Goal: Information Seeking & Learning: Learn about a topic

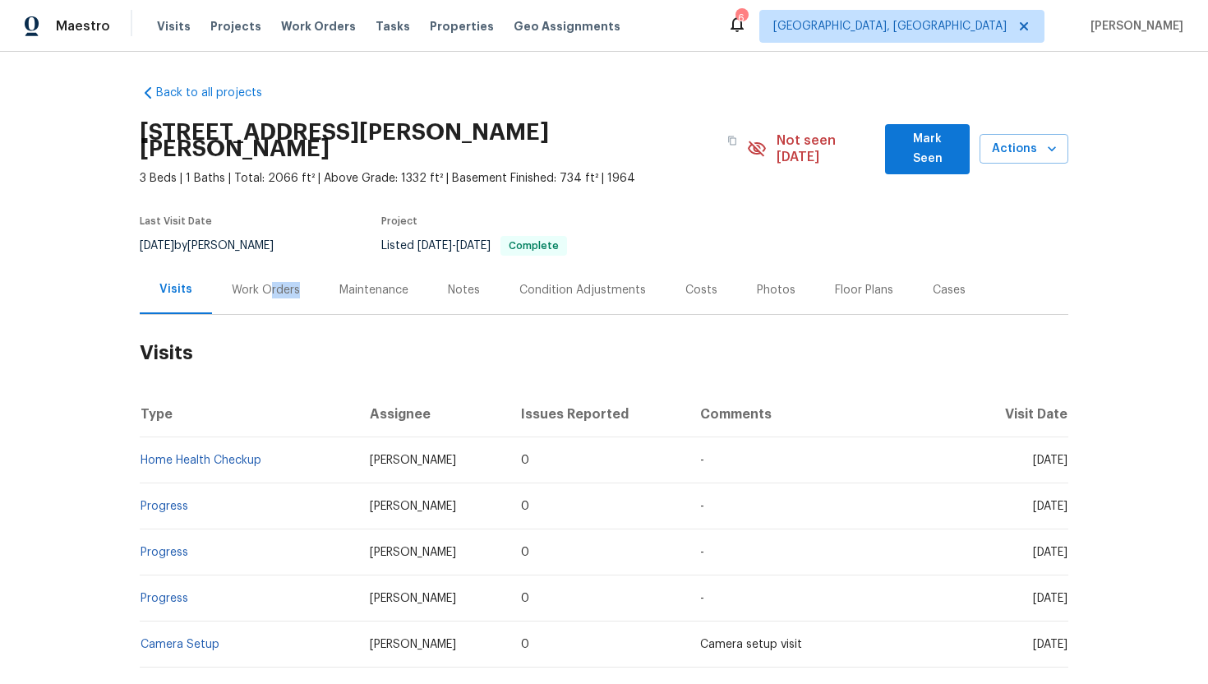
click at [269, 281] on div "Work Orders" at bounding box center [266, 289] width 108 height 48
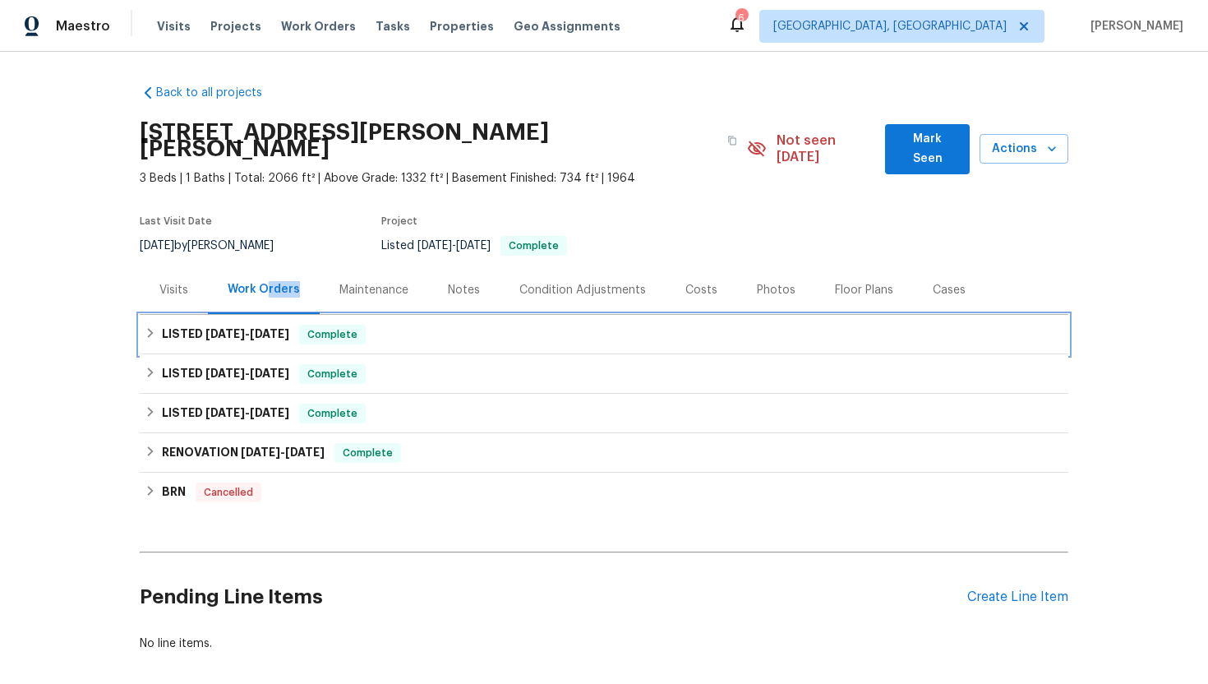
click at [289, 328] on span "6/27/25" at bounding box center [269, 334] width 39 height 12
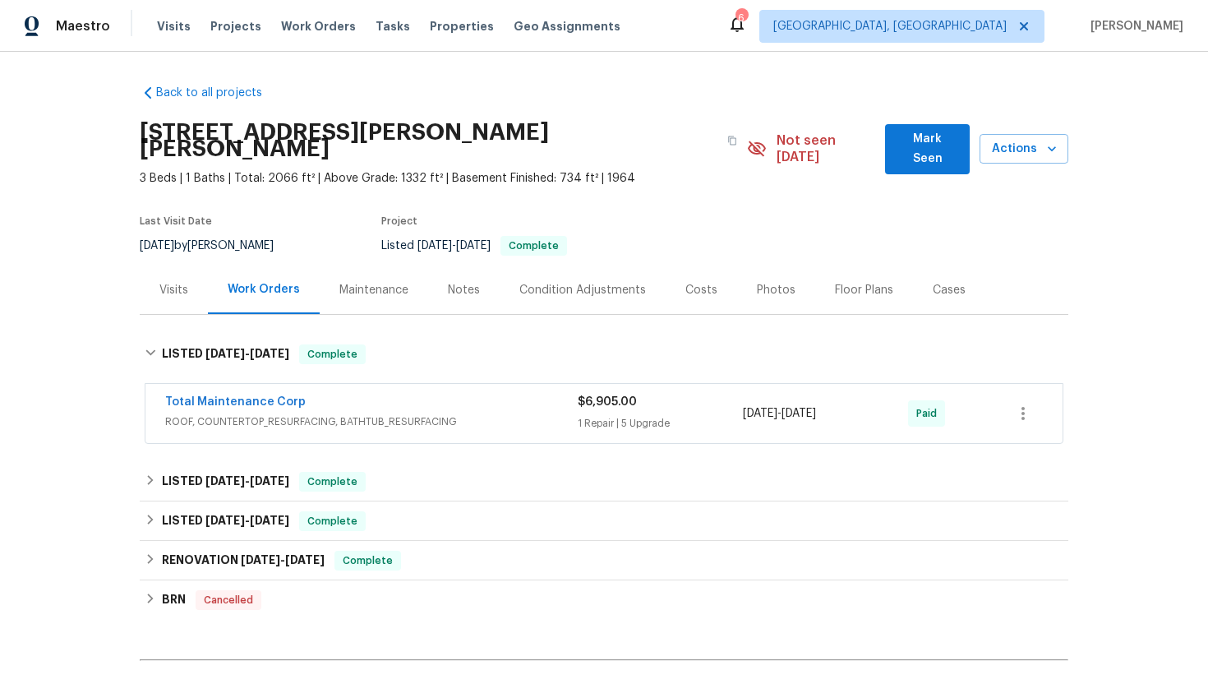
click at [348, 413] on span "ROOF, COUNTERTOP_RESURFACING, BATHTUB_RESURFACING" at bounding box center [371, 421] width 413 height 16
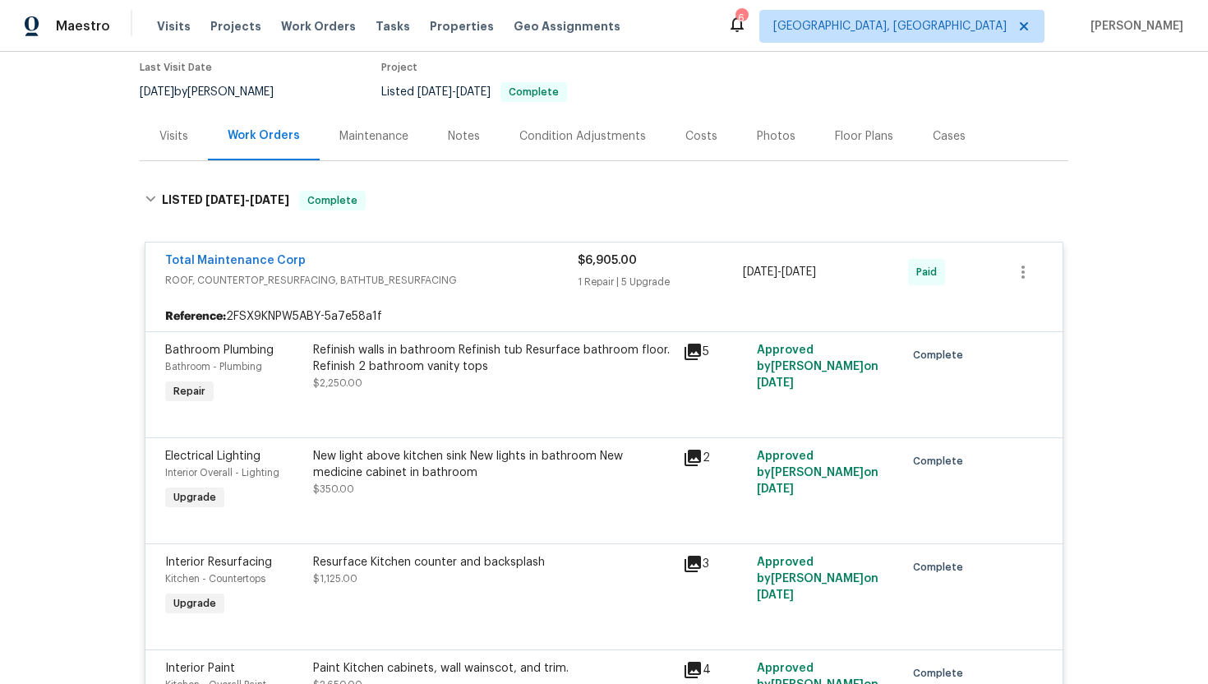
scroll to position [137, 0]
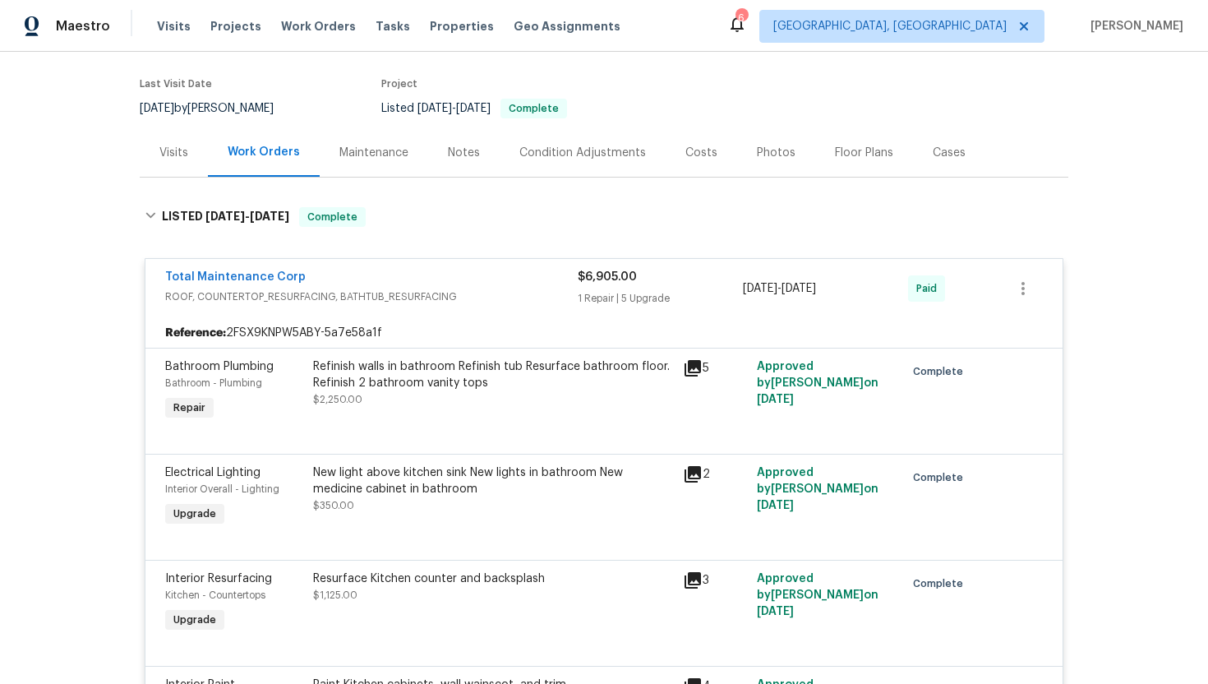
click at [422, 270] on div "Total Maintenance Corp" at bounding box center [371, 279] width 413 height 20
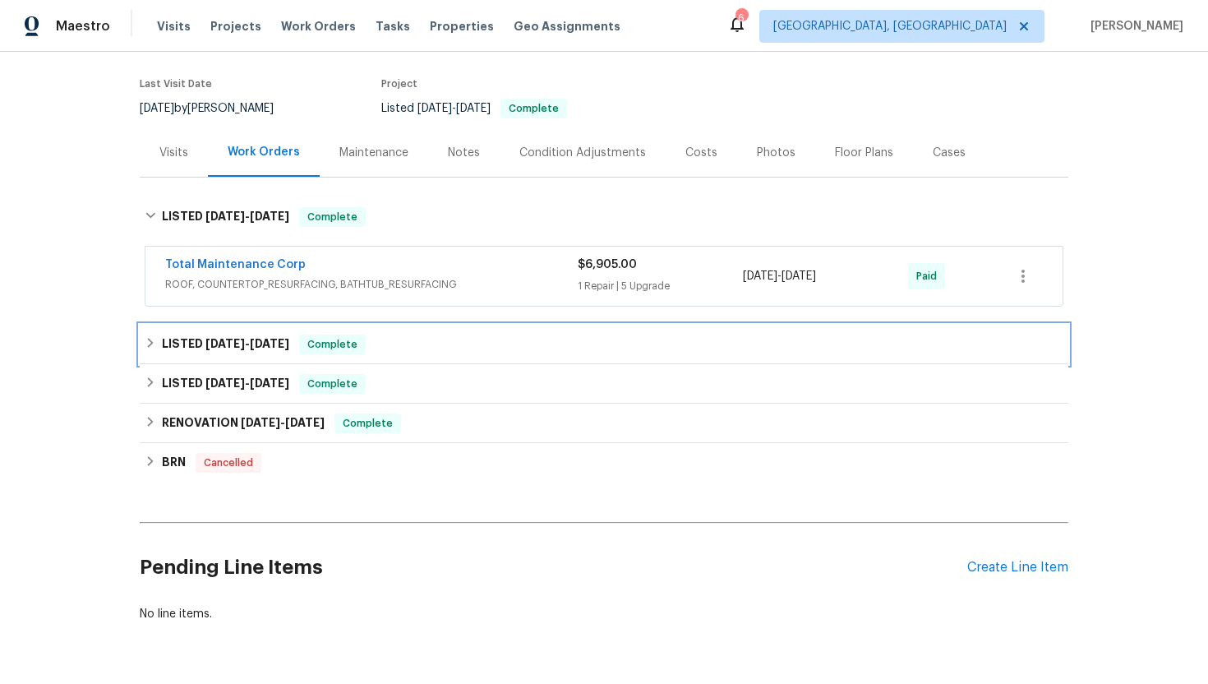
click at [422, 335] on div "LISTED 6/3/25 - 6/13/25 Complete" at bounding box center [604, 345] width 919 height 20
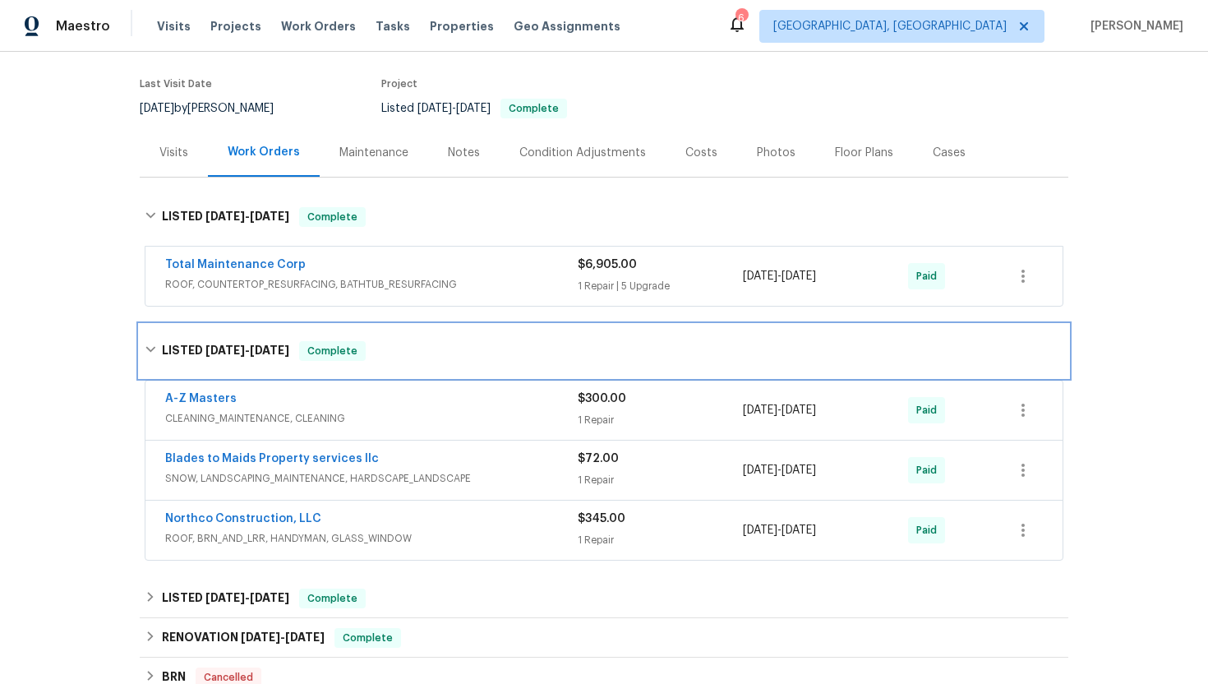
click at [444, 341] on div "LISTED 6/3/25 - 6/13/25 Complete" at bounding box center [604, 351] width 919 height 20
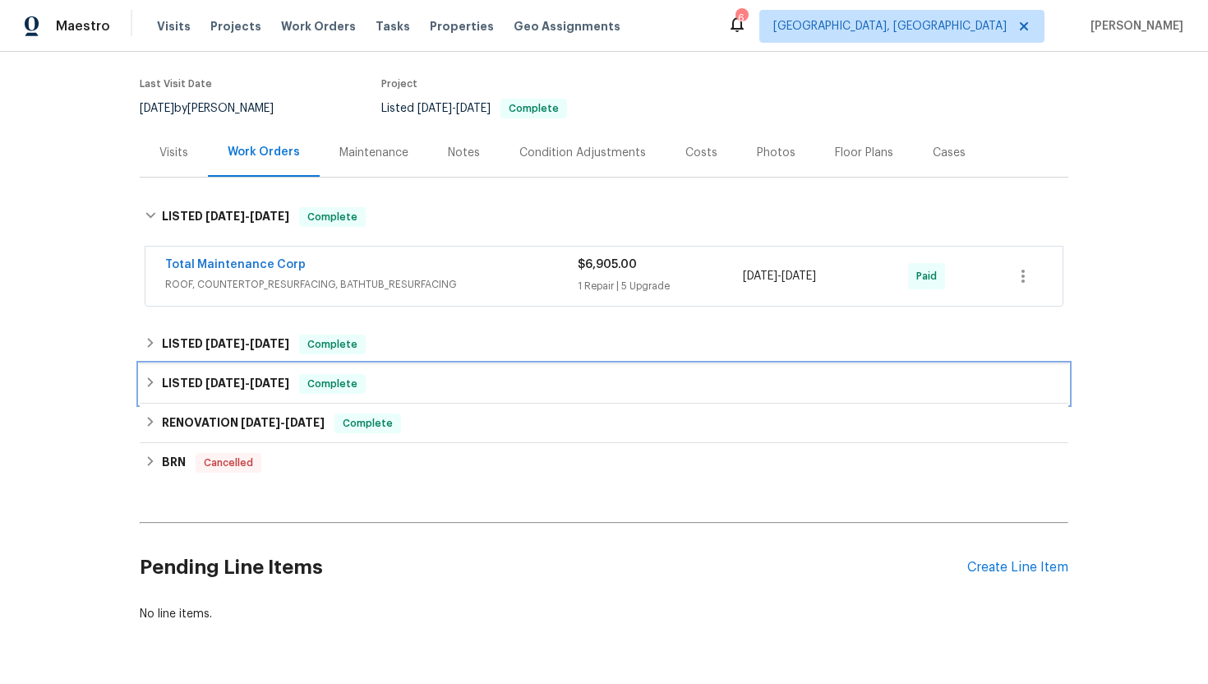
click at [447, 381] on div "LISTED 4/8/25 - 5/7/25 Complete" at bounding box center [604, 383] width 929 height 39
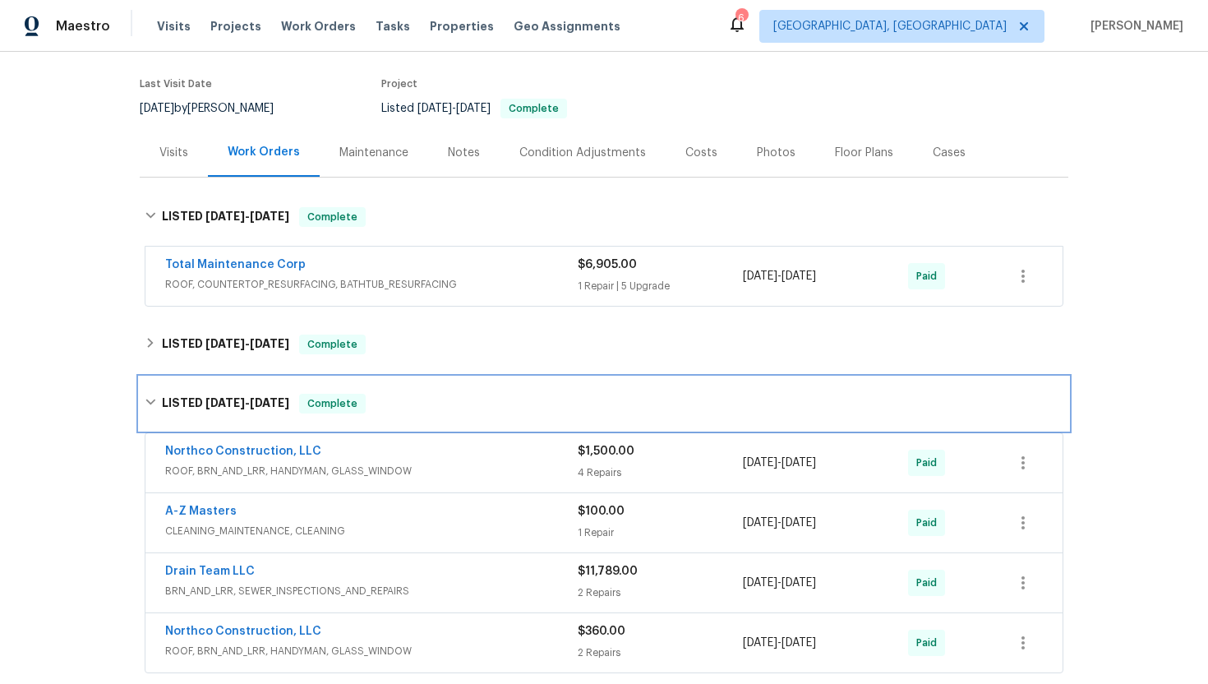
click at [447, 394] on div "LISTED 4/8/25 - 5/7/25 Complete" at bounding box center [604, 404] width 919 height 20
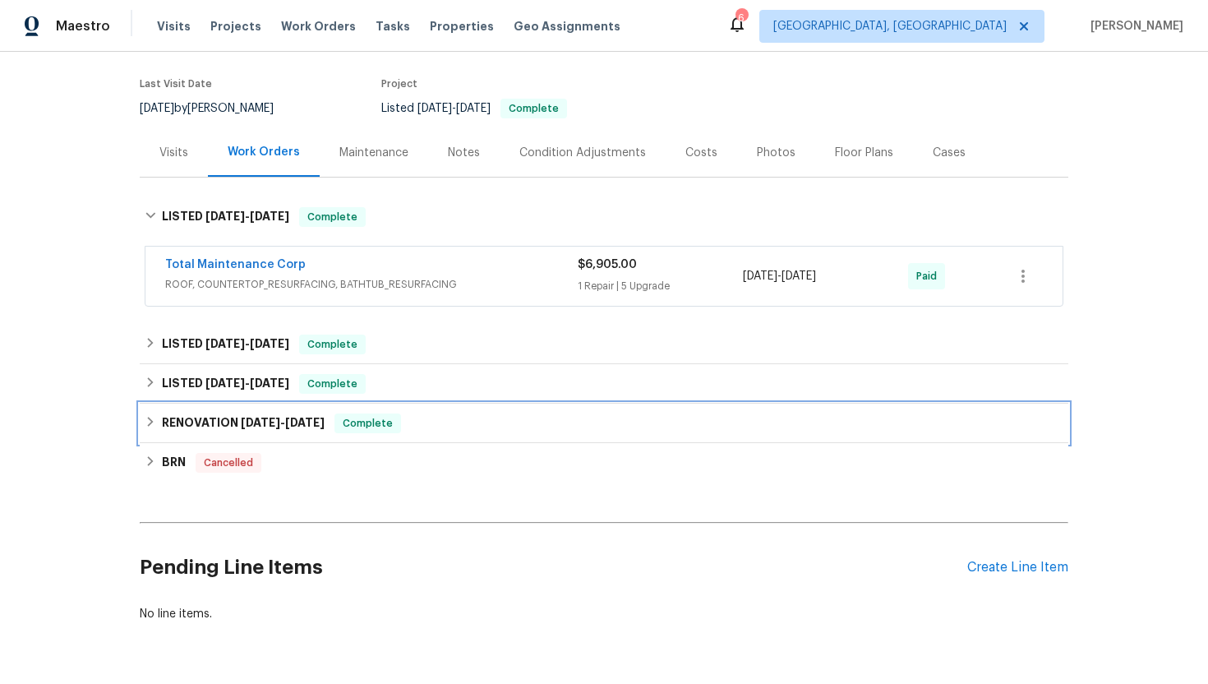
click at [459, 413] on div "RENOVATION 10/22/24 - 11/25/24 Complete" at bounding box center [604, 423] width 919 height 20
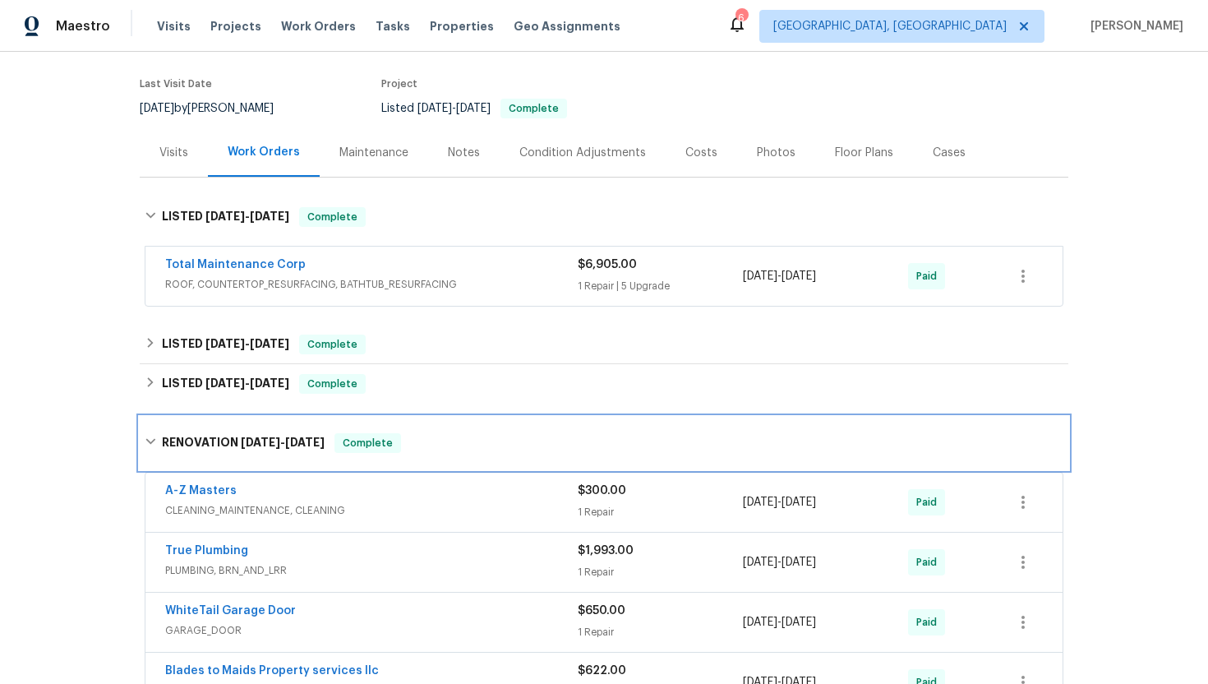
click at [459, 417] on div "RENOVATION 10/22/24 - 11/25/24 Complete" at bounding box center [604, 443] width 929 height 53
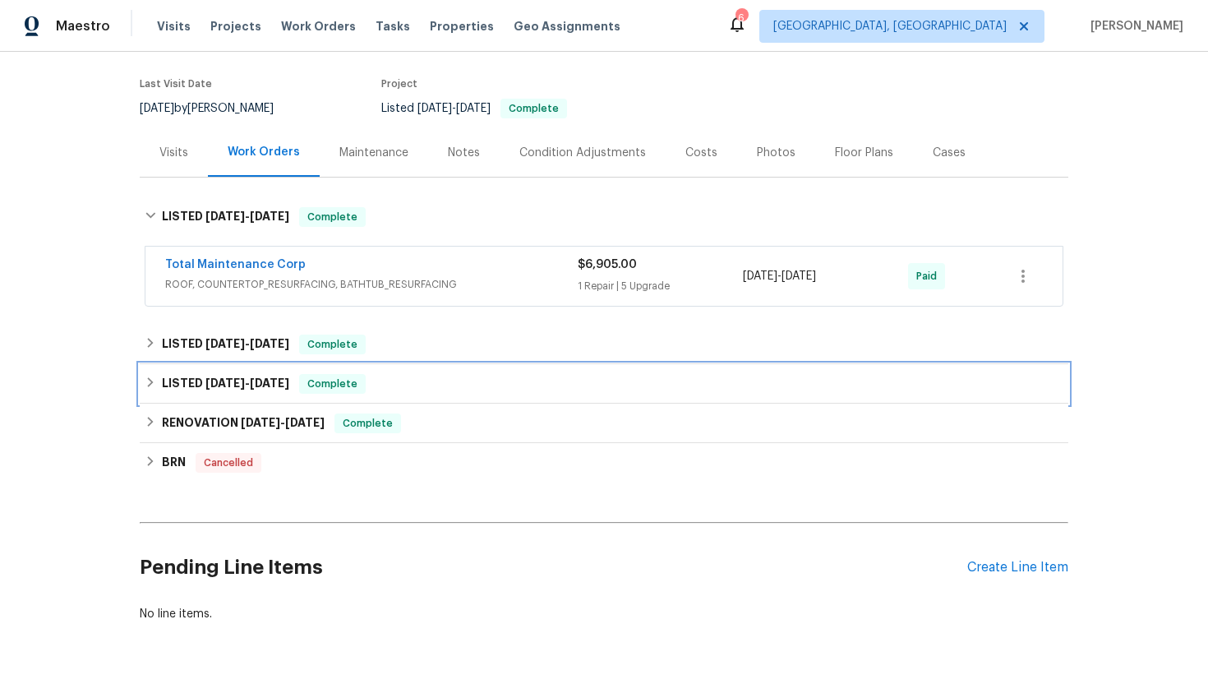
click at [431, 374] on div "LISTED 4/8/25 - 5/7/25 Complete" at bounding box center [604, 384] width 919 height 20
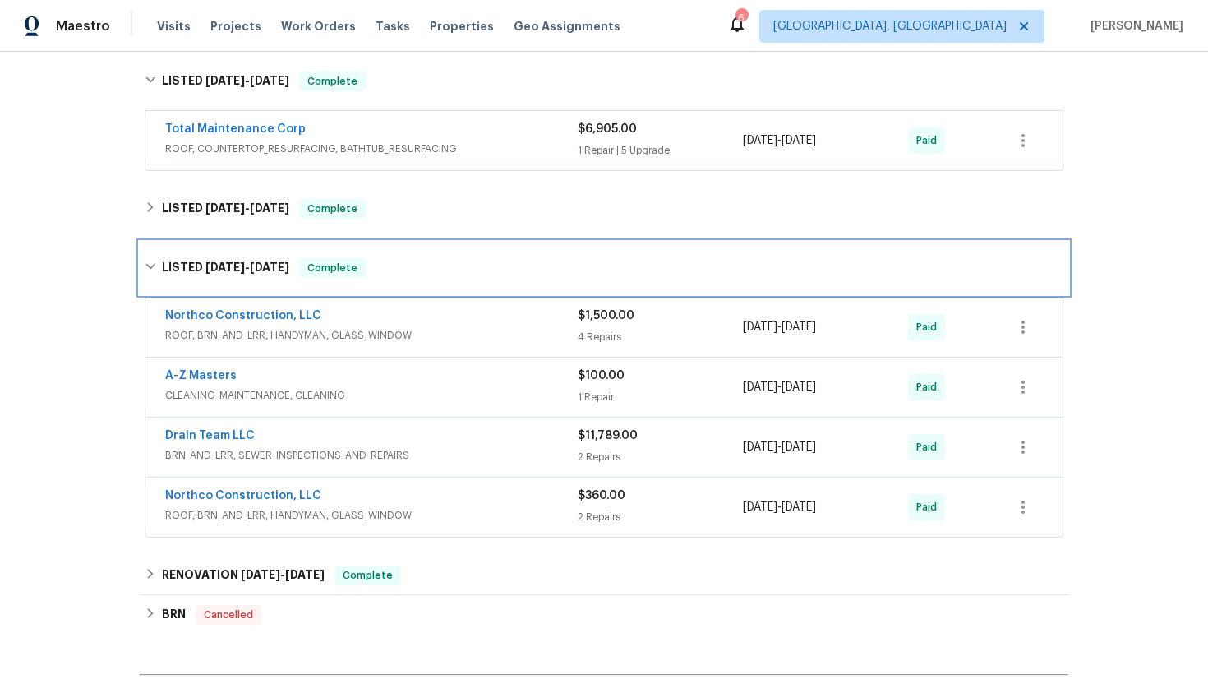
scroll to position [308, 0]
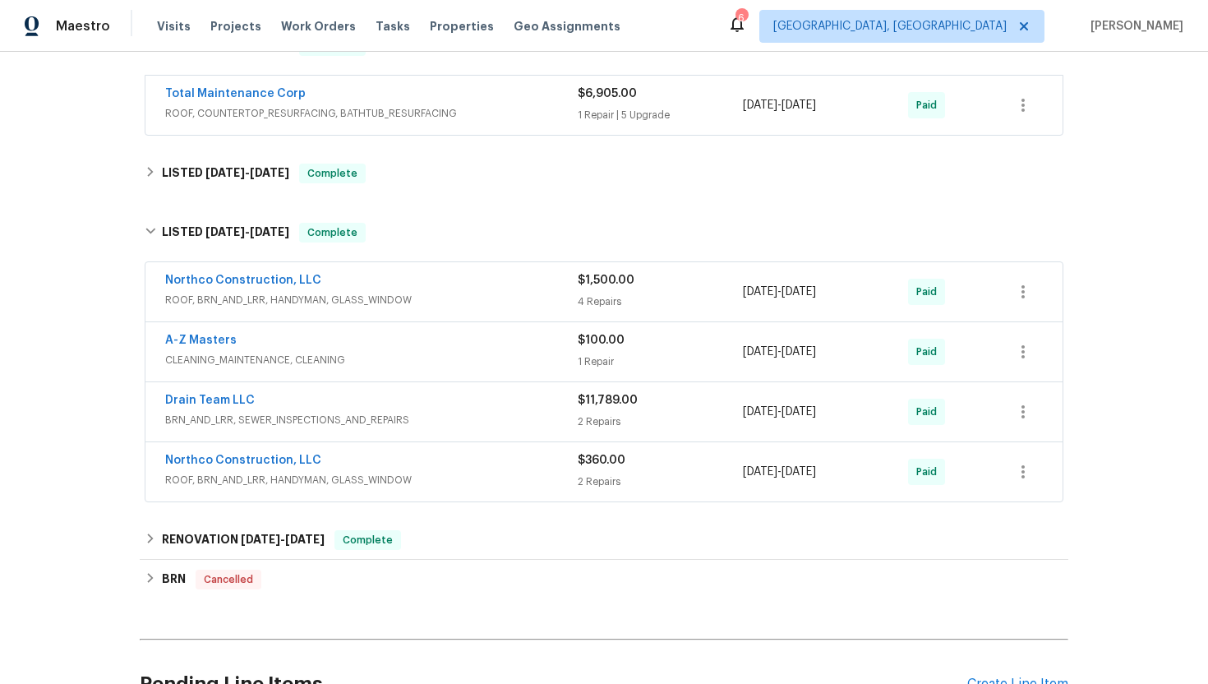
click at [450, 392] on div "Drain Team LLC" at bounding box center [371, 402] width 413 height 20
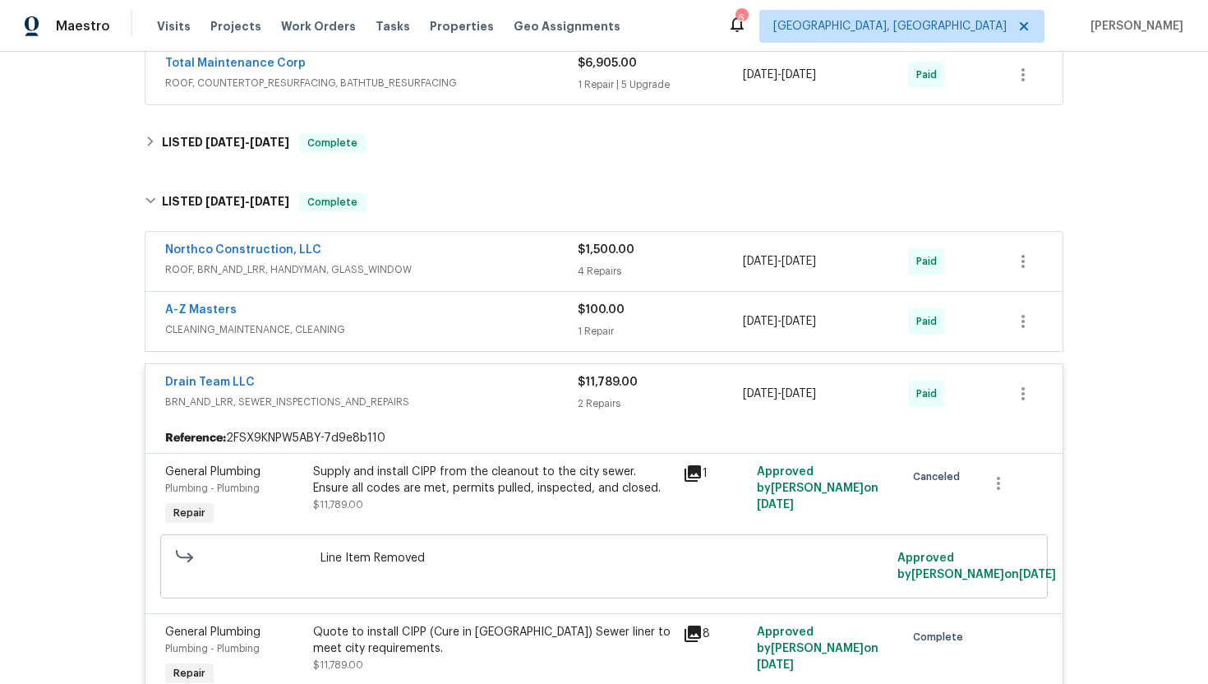
scroll to position [378, 0]
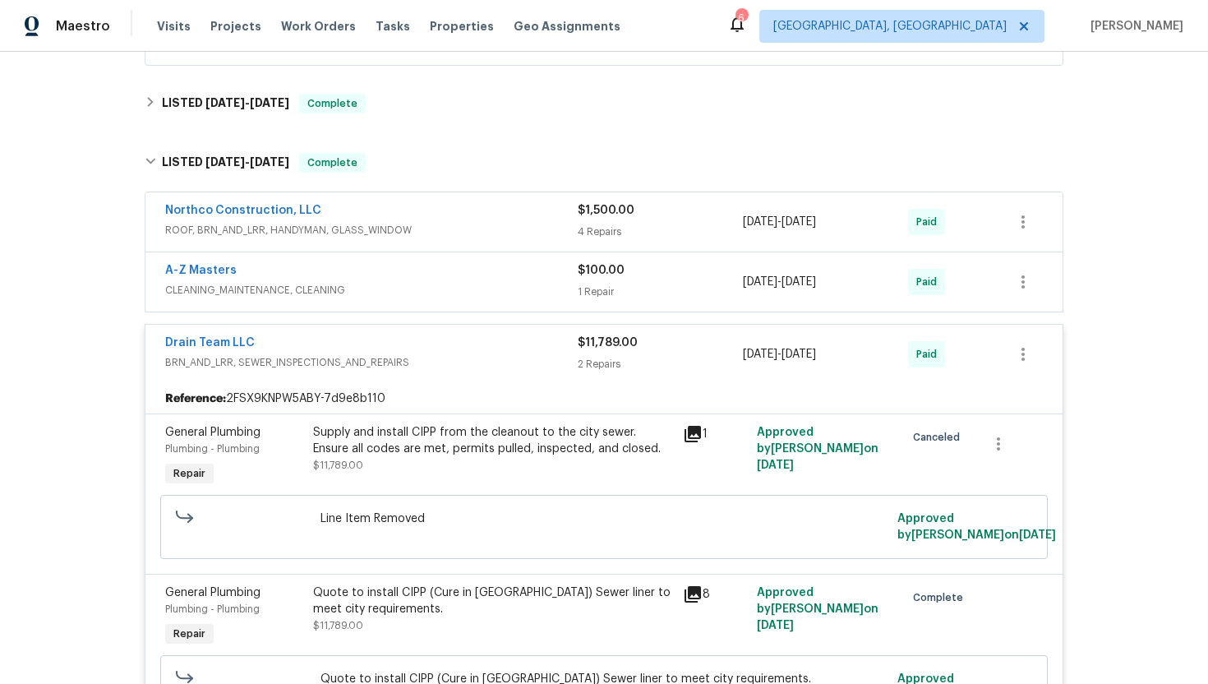
click at [432, 354] on span "BRN_AND_LRR, SEWER_INSPECTIONS_AND_REPAIRS" at bounding box center [371, 362] width 413 height 16
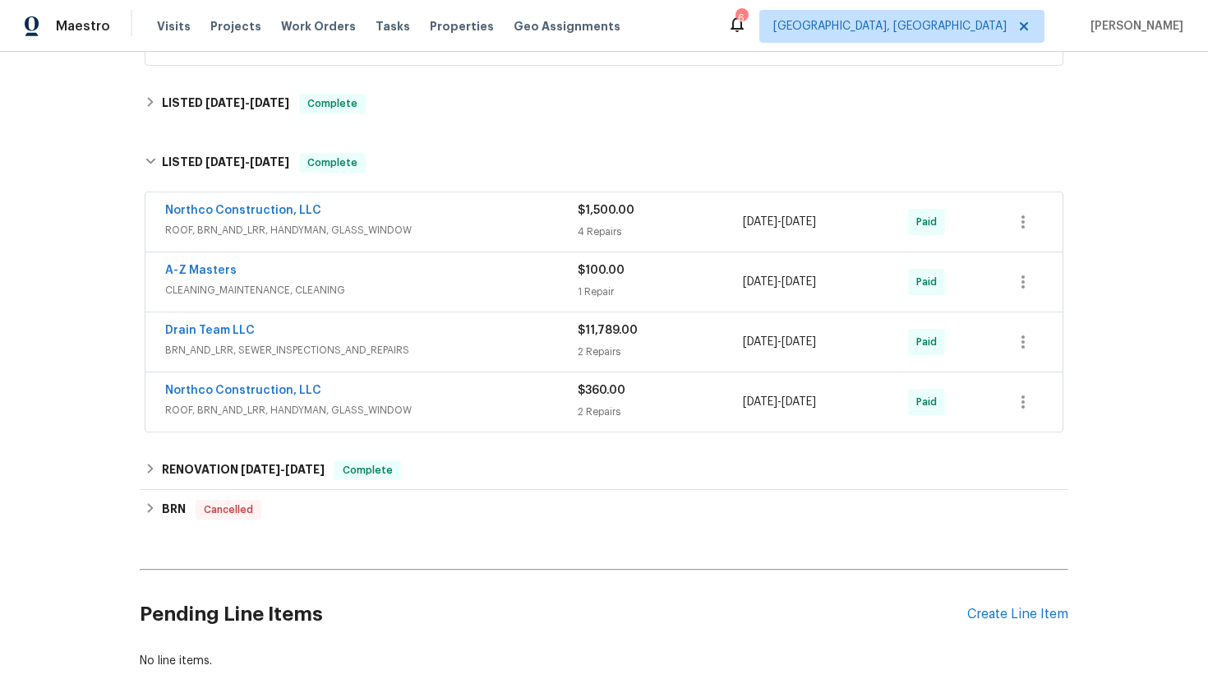
click at [398, 262] on div "A-Z Masters" at bounding box center [371, 272] width 413 height 20
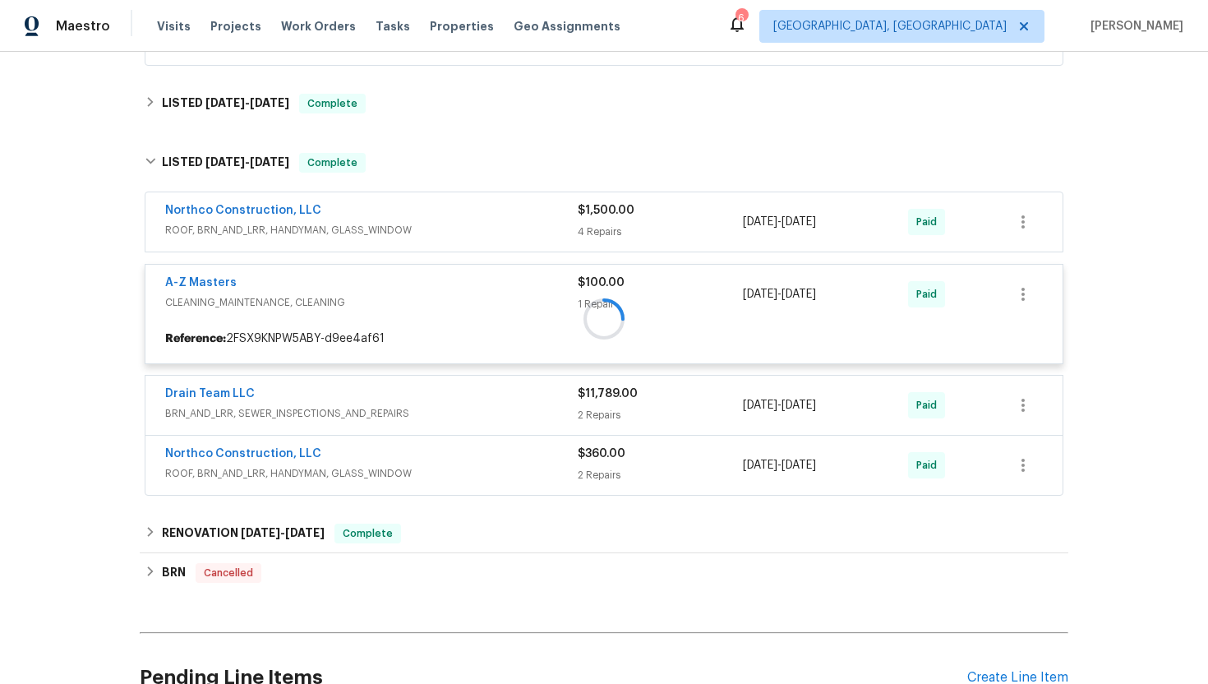
click at [398, 256] on div at bounding box center [604, 318] width 929 height 364
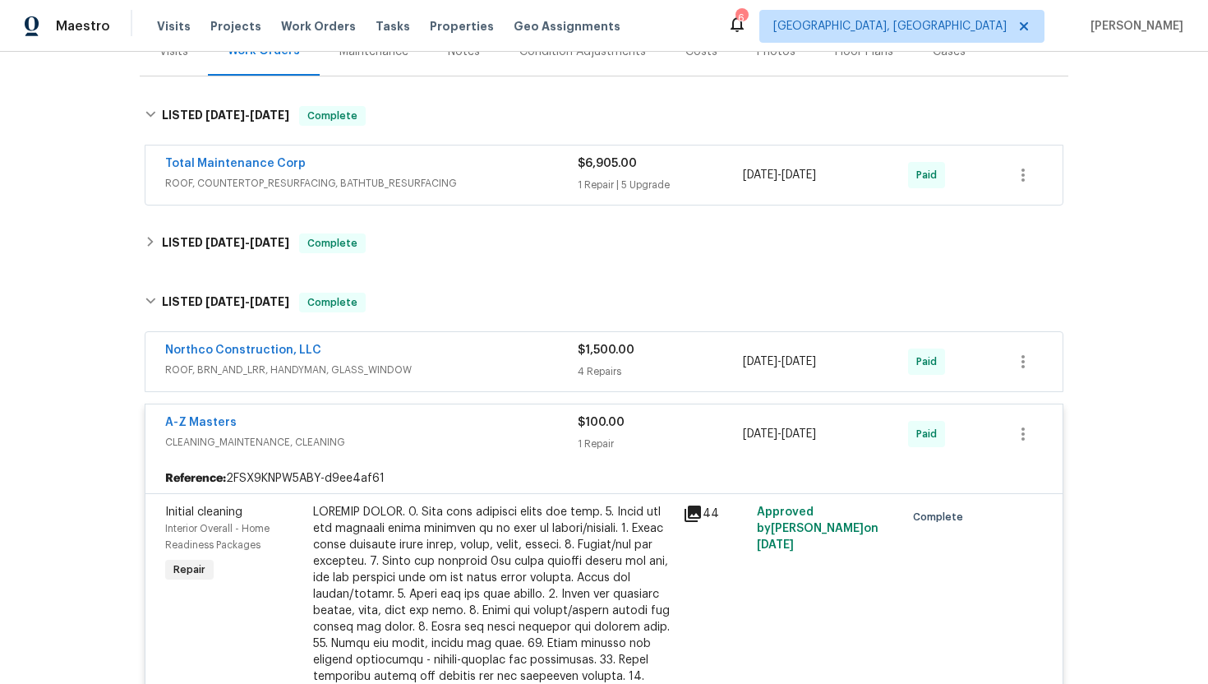
scroll to position [118, 0]
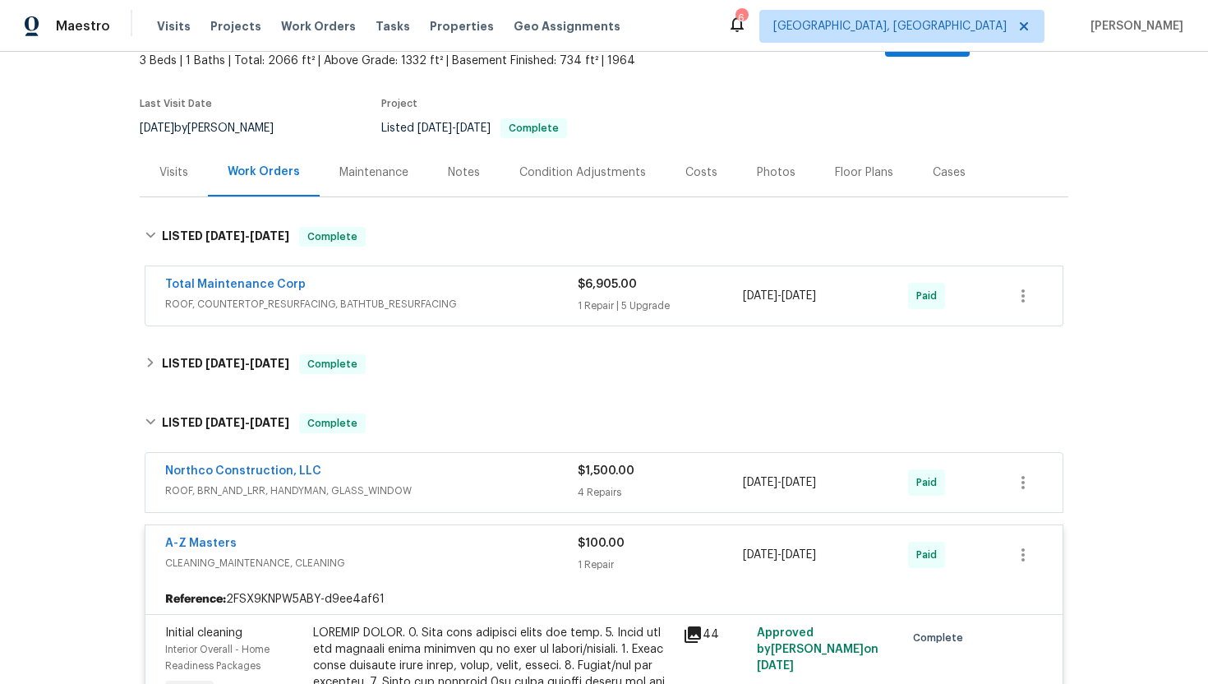
click at [187, 152] on div "Visits" at bounding box center [174, 172] width 68 height 48
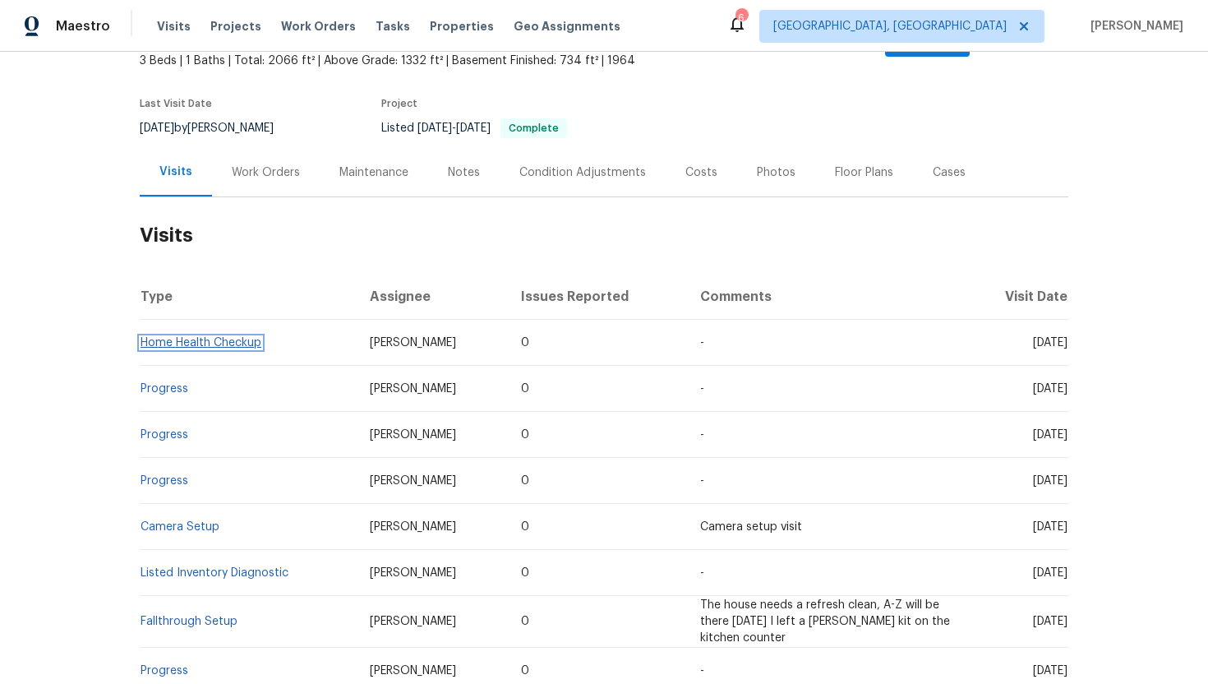
click at [226, 337] on link "Home Health Checkup" at bounding box center [201, 343] width 121 height 12
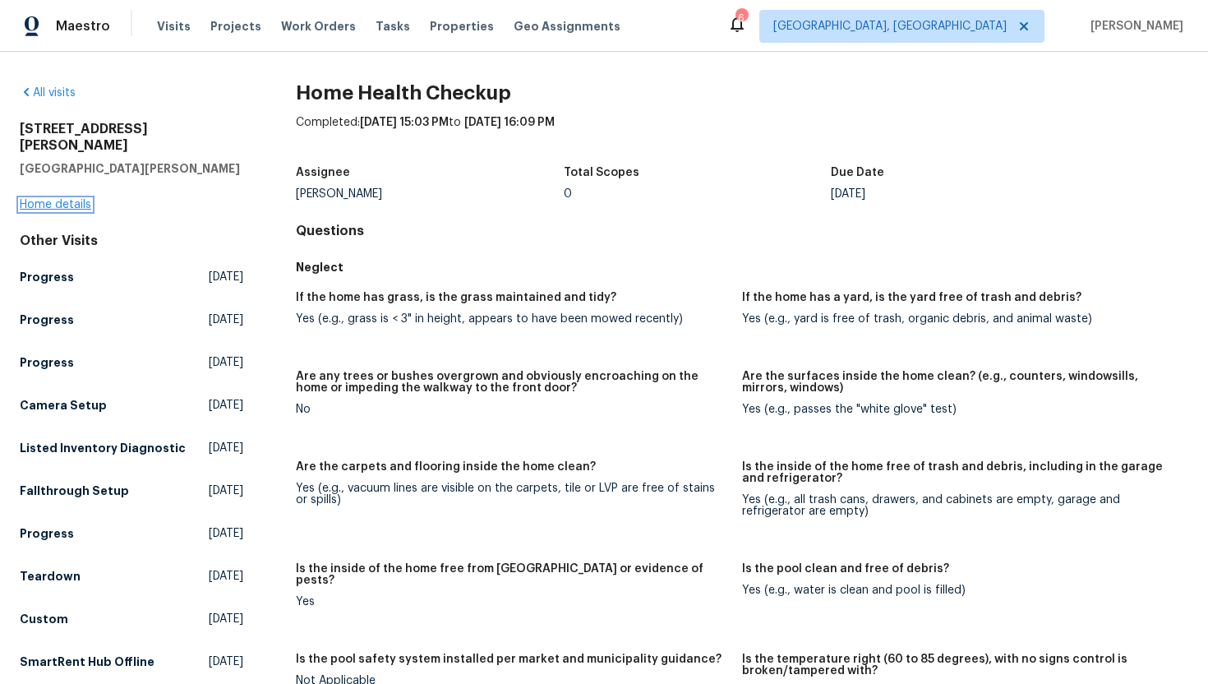
click at [62, 199] on link "Home details" at bounding box center [56, 205] width 72 height 12
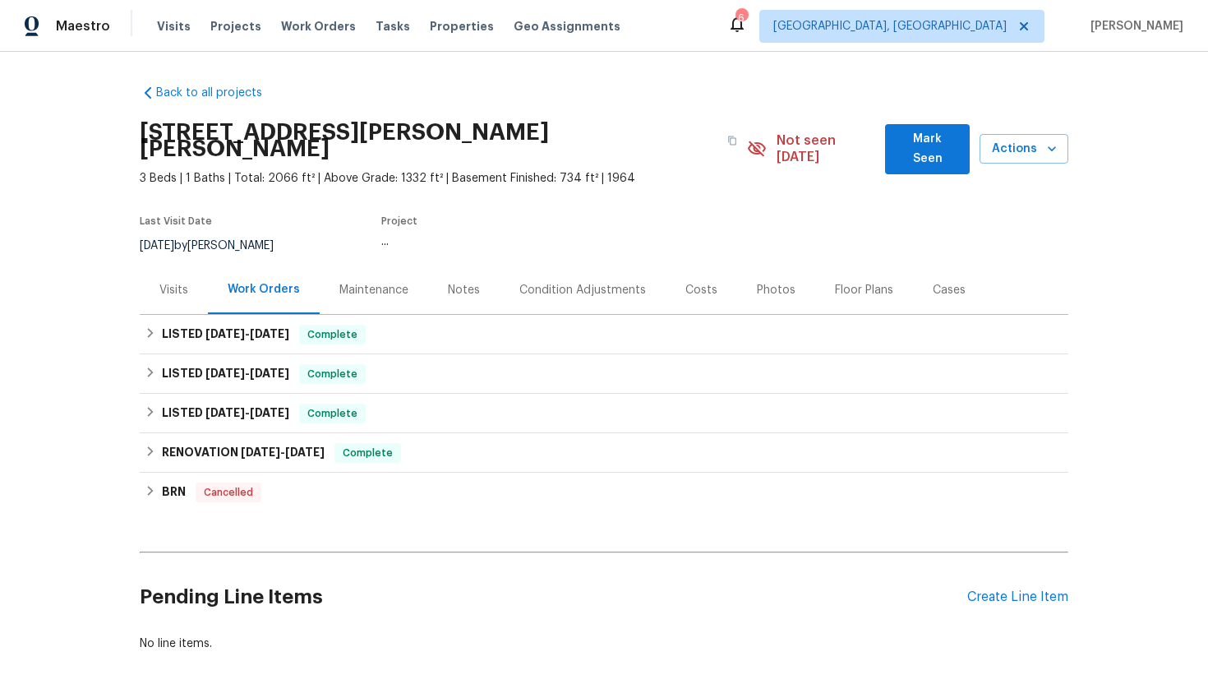
click at [166, 284] on div "Visits" at bounding box center [174, 289] width 68 height 48
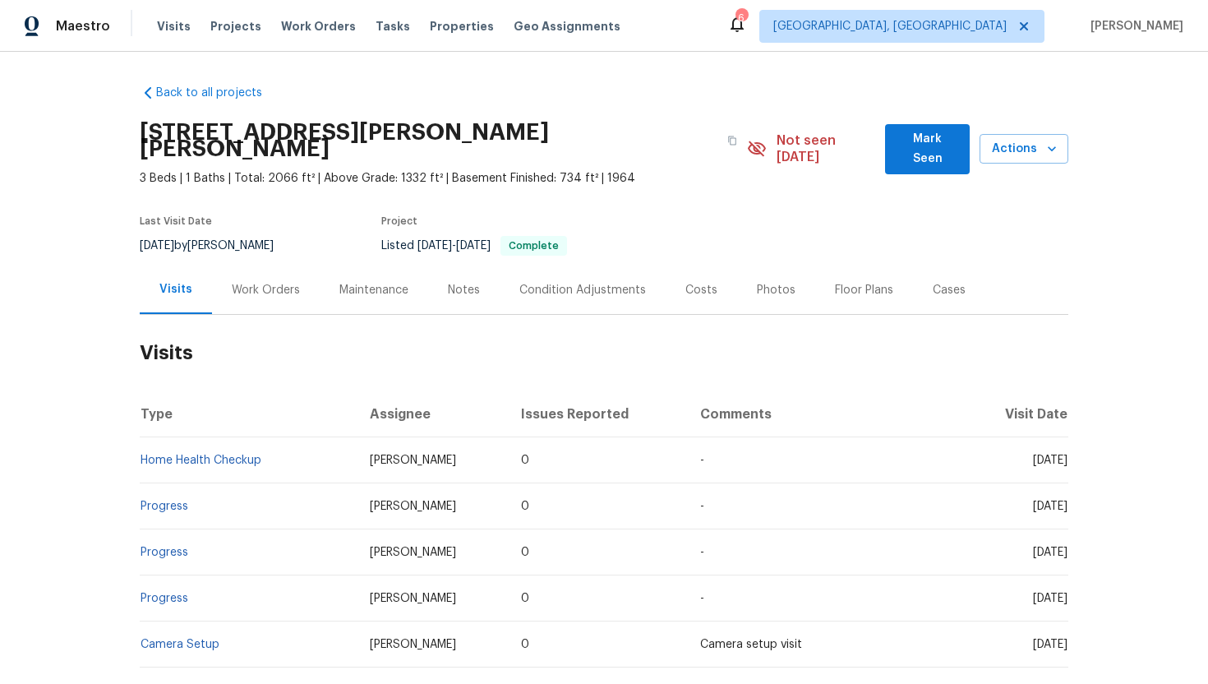
drag, startPoint x: 1001, startPoint y: 445, endPoint x: 1064, endPoint y: 445, distance: 62.5
click at [1064, 454] on span "Thu, Aug 07 2025" at bounding box center [1050, 460] width 35 height 12
copy span "Aug 07 202"
click at [1037, 501] on span "Thu, Jun 12 2025" at bounding box center [1050, 507] width 35 height 12
drag, startPoint x: 999, startPoint y: 444, endPoint x: 1068, endPoint y: 446, distance: 68.3
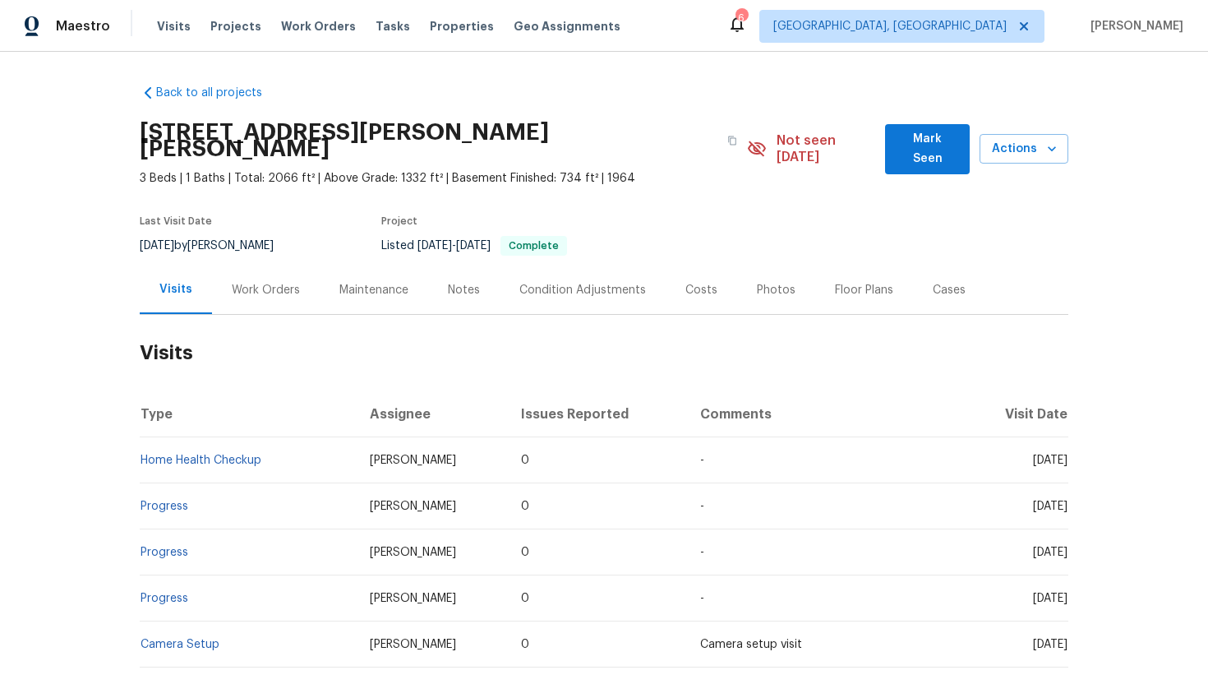
click at [1068, 446] on td "Thu, Aug 07 2025" at bounding box center [1017, 460] width 103 height 46
copy span "Aug 07 2025"
click at [256, 282] on div "Work Orders" at bounding box center [266, 290] width 68 height 16
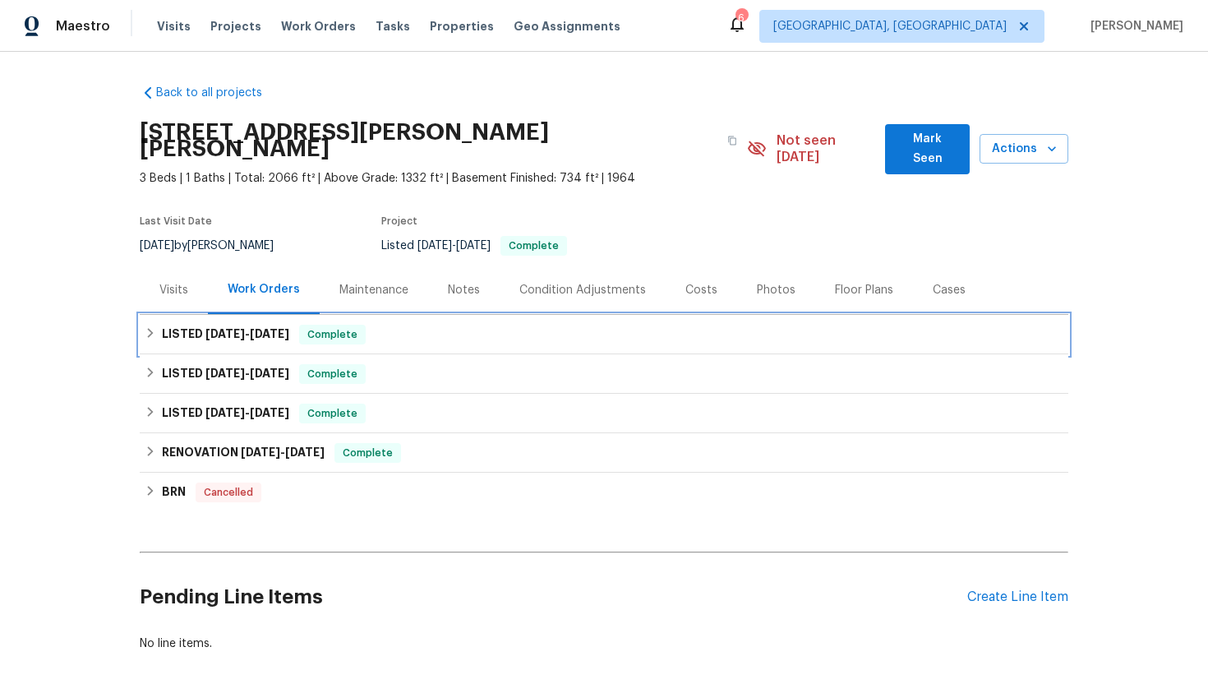
click at [264, 328] on span "6/27/25" at bounding box center [269, 334] width 39 height 12
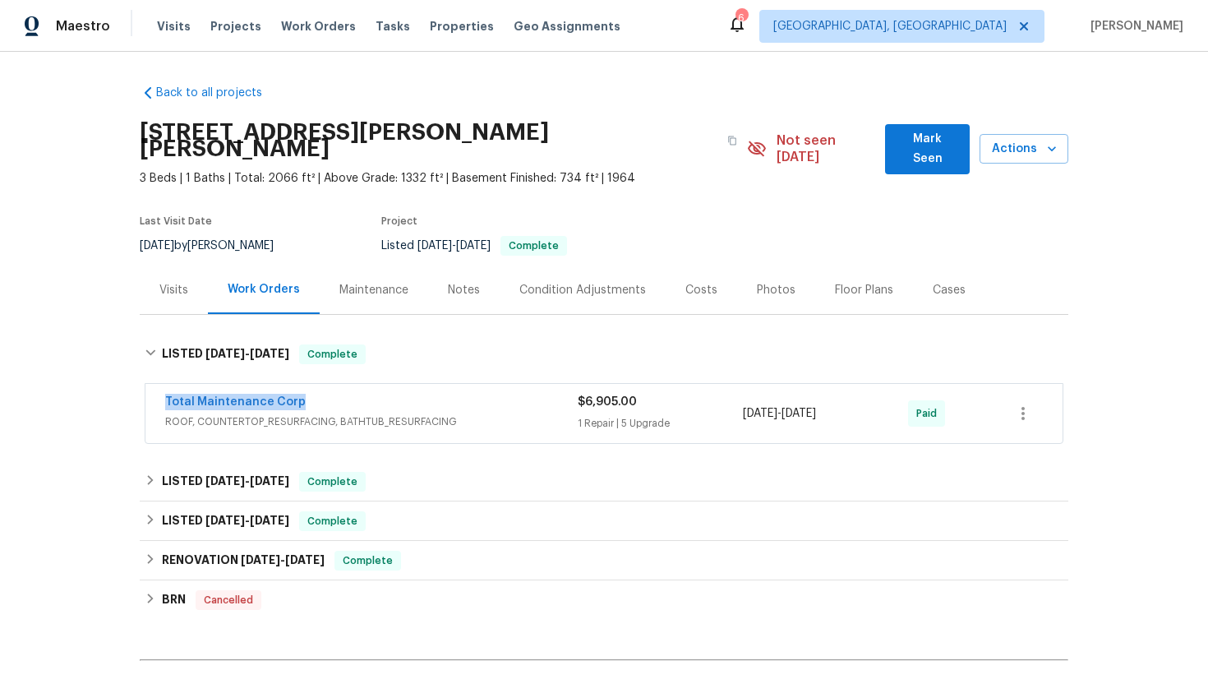
drag, startPoint x: 316, startPoint y: 383, endPoint x: 85, endPoint y: 388, distance: 231.0
click at [85, 390] on div "Back to all projects 69 Langer Cir, West St. Paul, MN 55118 3 Beds | 1 Baths | …" at bounding box center [604, 368] width 1208 height 632
copy link "Total Maintenance Corp"
drag, startPoint x: 847, startPoint y: 402, endPoint x: 741, endPoint y: 401, distance: 106.0
click at [741, 401] on div "Total Maintenance Corp ROOF, COUNTERTOP_RESURFACING, BATHTUB_RESURFACING $6,905…" at bounding box center [584, 413] width 838 height 39
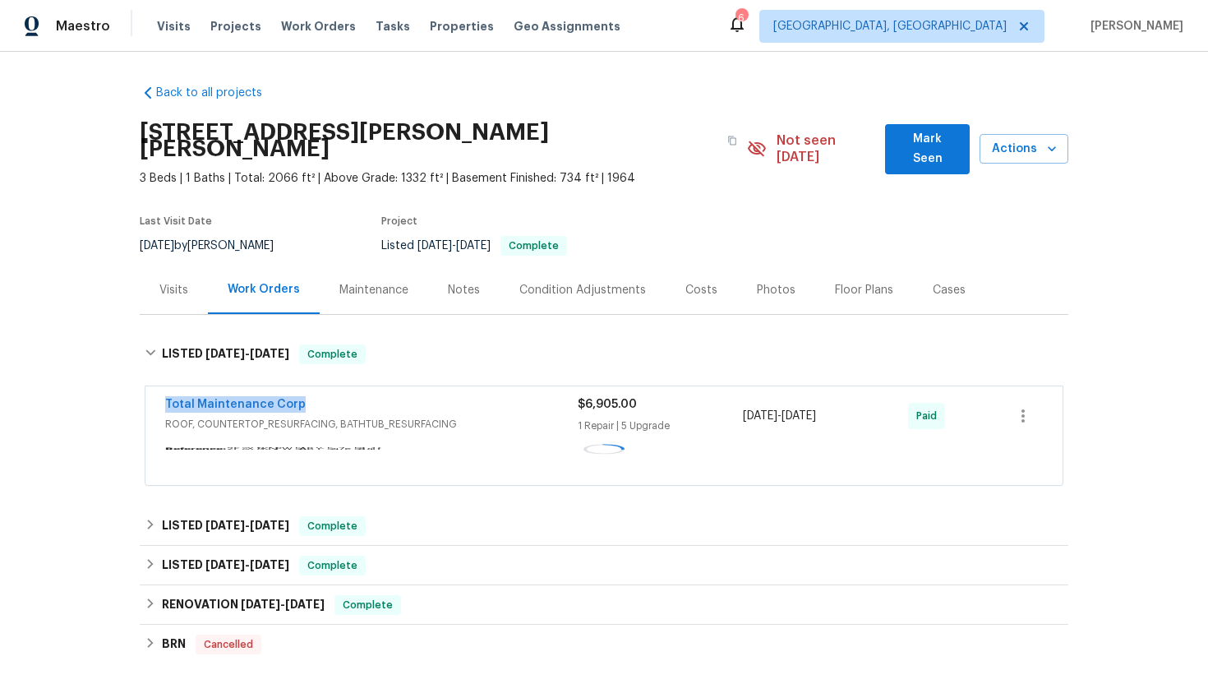
copy div "6/27/2025 - 6/27/2025"
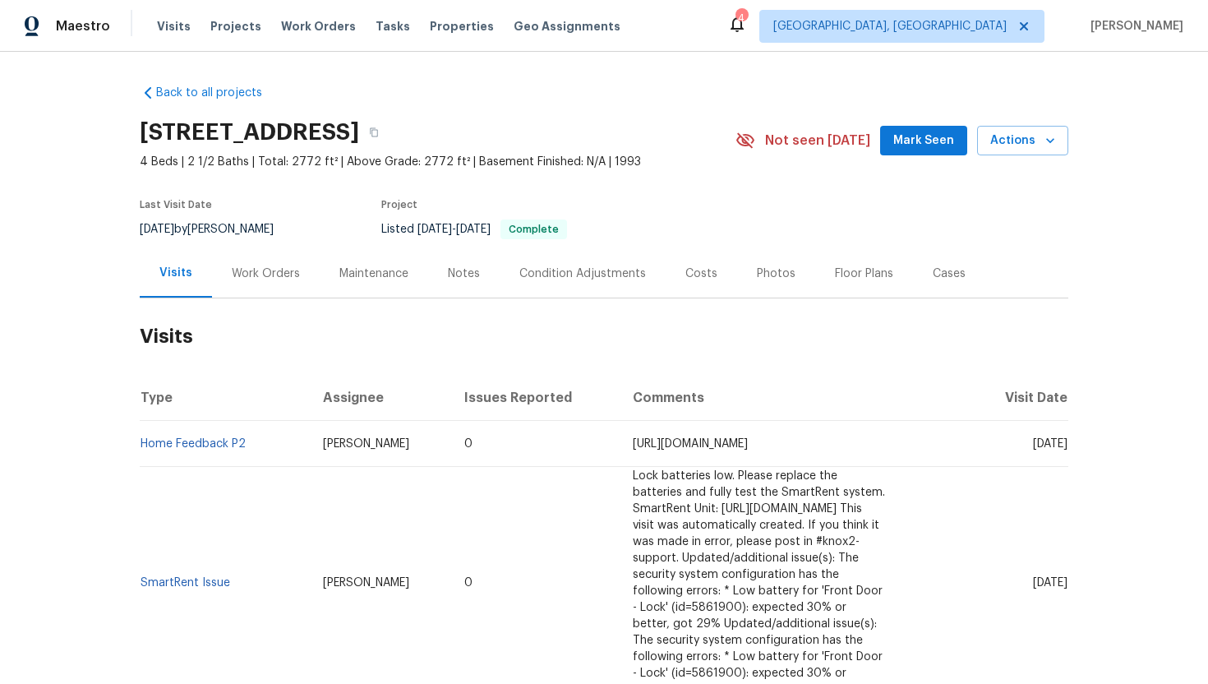
click at [1033, 446] on span "Mon, Aug 04 2025" at bounding box center [1050, 444] width 35 height 12
drag, startPoint x: 999, startPoint y: 442, endPoint x: 1068, endPoint y: 452, distance: 69.7
click at [1068, 452] on td "Mon, Aug 04 2025" at bounding box center [983, 444] width 170 height 46
copy span "Aug 04 2025"
click at [261, 284] on div "Work Orders" at bounding box center [266, 273] width 108 height 48
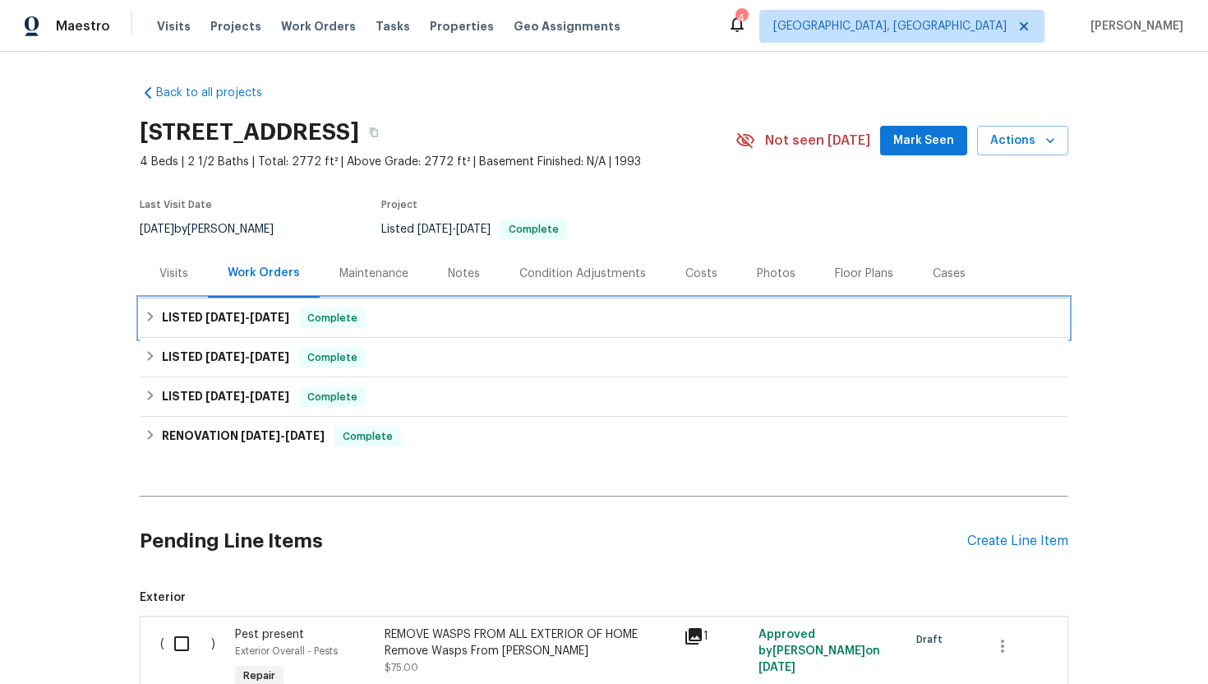
click at [270, 320] on span "8/4/25" at bounding box center [269, 317] width 39 height 12
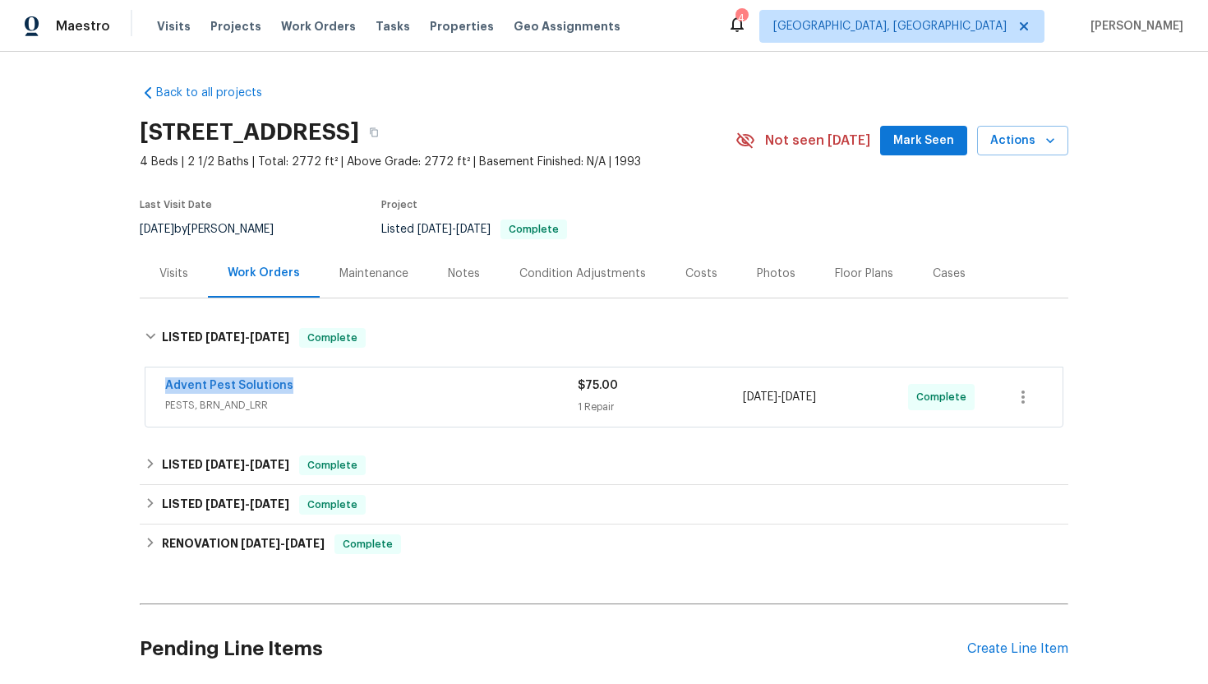
drag, startPoint x: 325, startPoint y: 385, endPoint x: 145, endPoint y: 385, distance: 180.8
click at [145, 385] on div "Advent Pest Solutions PESTS, BRN_AND_LRR $75.00 1 Repair 8/3/2025 - 8/4/2025 Co…" at bounding box center [603, 396] width 917 height 59
copy link "Advent Pest Solutions"
drag, startPoint x: 856, startPoint y: 399, endPoint x: 699, endPoint y: 398, distance: 157.0
click at [699, 398] on div "Advent Pest Solutions PESTS, BRN_AND_LRR $75.00 1 Repair 8/3/2025 - 8/4/2025 Co…" at bounding box center [584, 396] width 838 height 39
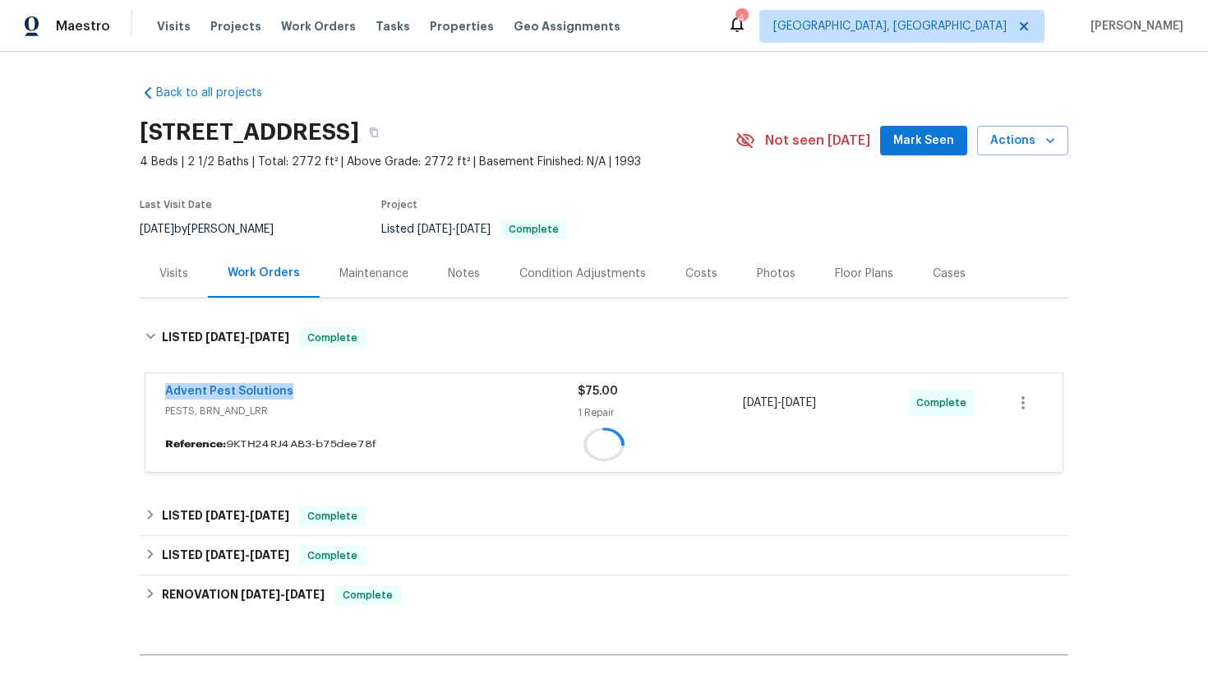
copy div "1 Repair 8/3/2025 - 8/4/2025"
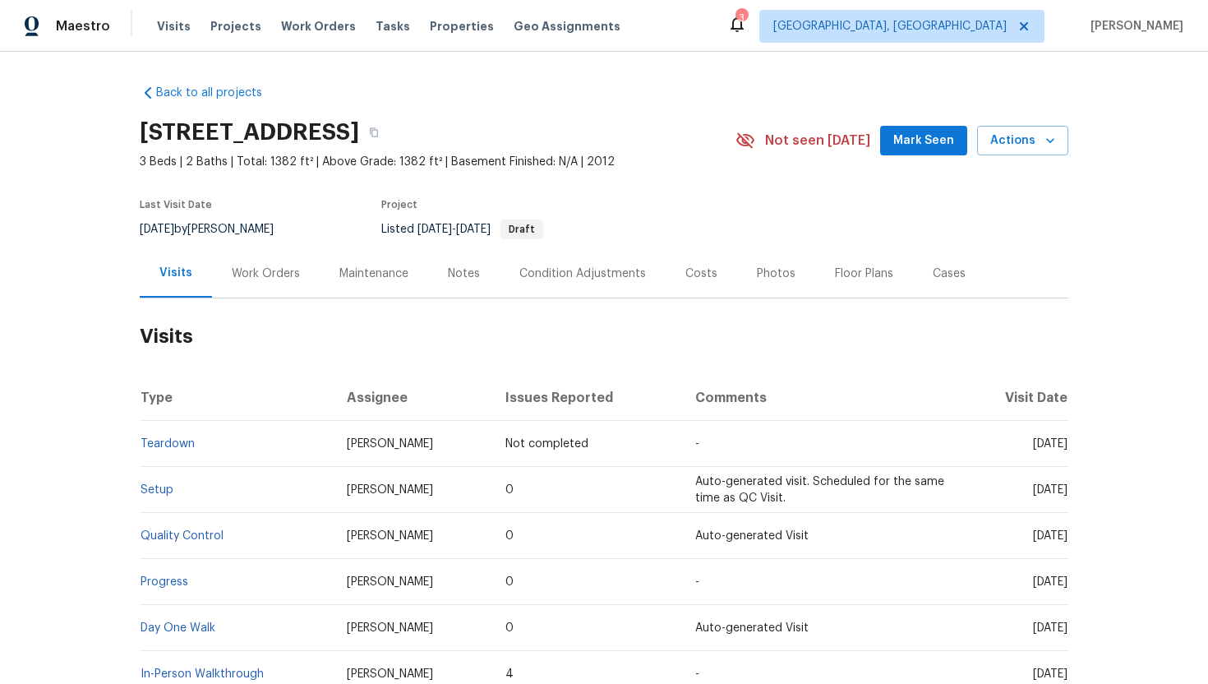
click at [247, 277] on div "Work Orders" at bounding box center [266, 273] width 68 height 16
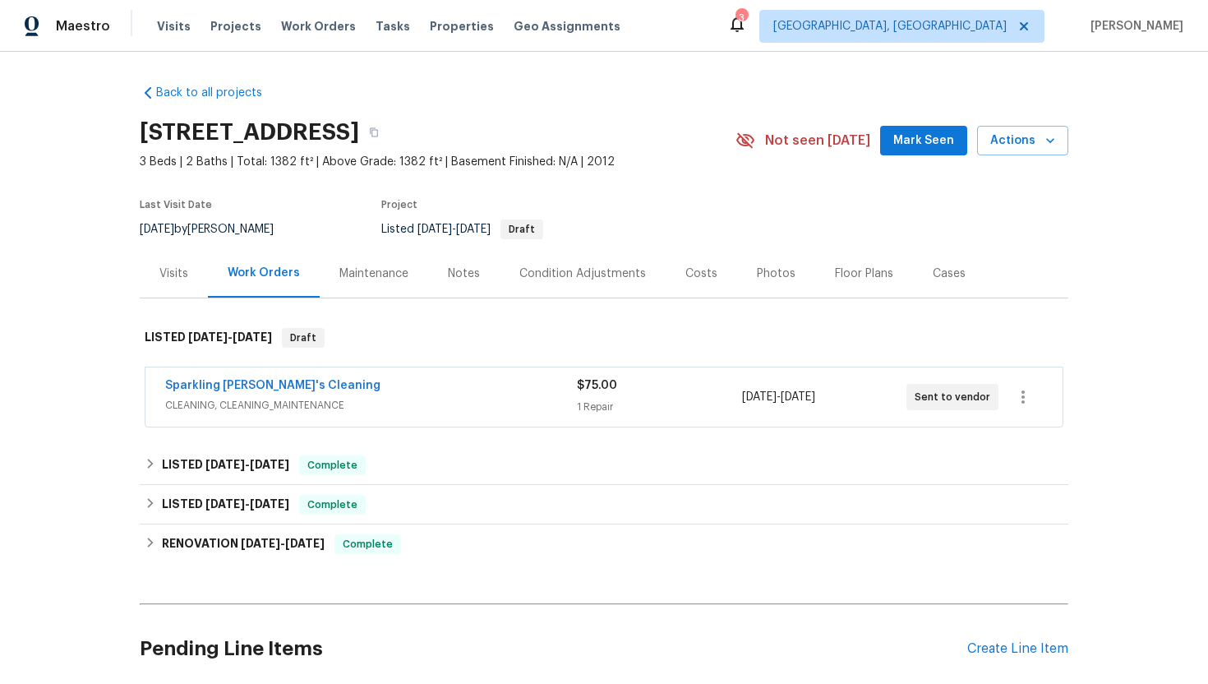
click at [351, 401] on span "CLEANING, CLEANING_MAINTENANCE" at bounding box center [371, 405] width 412 height 16
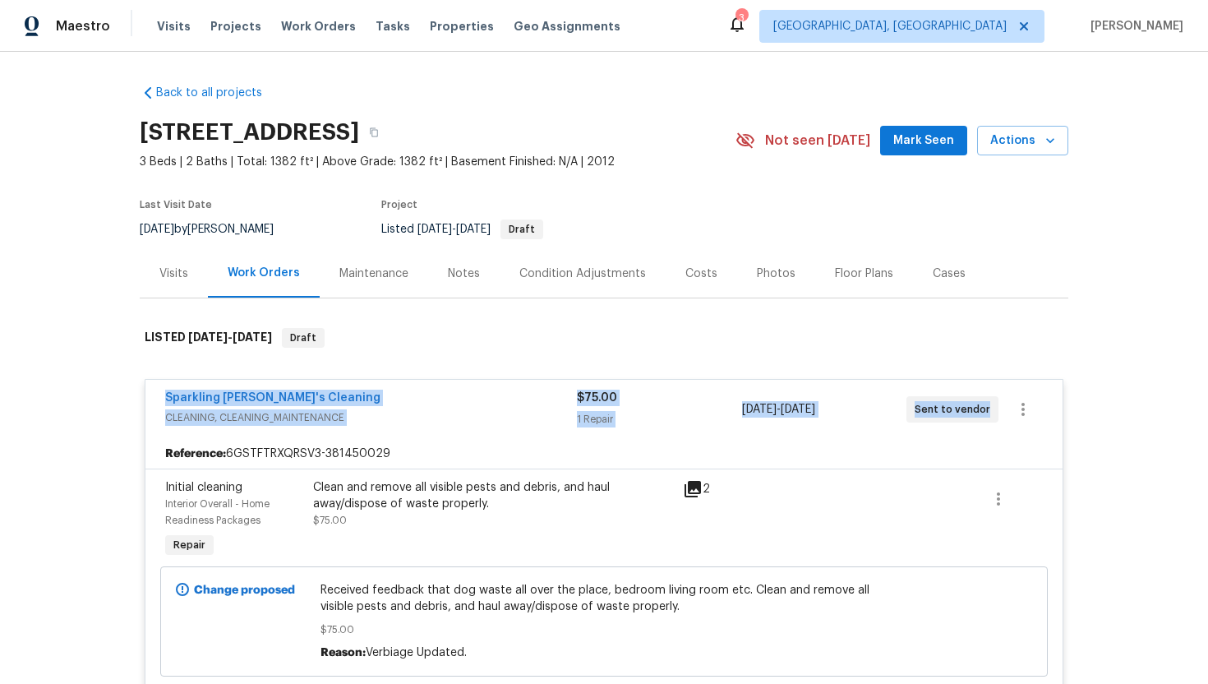
copy div "Sparkling Amanda's Cleaning CLEANING, CLEANING_MAINTENANCE $75.00 1 Repair 8/18…"
drag, startPoint x: 985, startPoint y: 411, endPoint x: 132, endPoint y: 392, distance: 853.3
click at [132, 391] on div "Back to all projects 15369 W Wethersfield Rd, Surprise, AZ 85379 3 Beds | 2 Bat…" at bounding box center [604, 368] width 1208 height 632
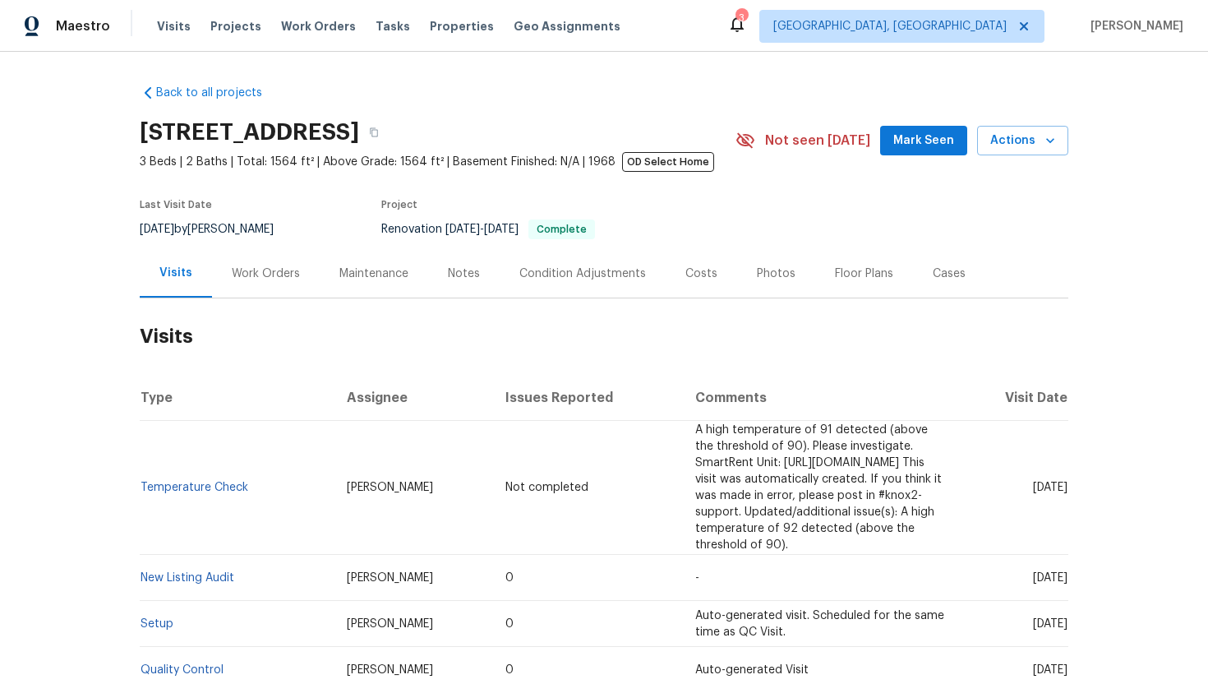
click at [267, 280] on div "Work Orders" at bounding box center [266, 273] width 68 height 16
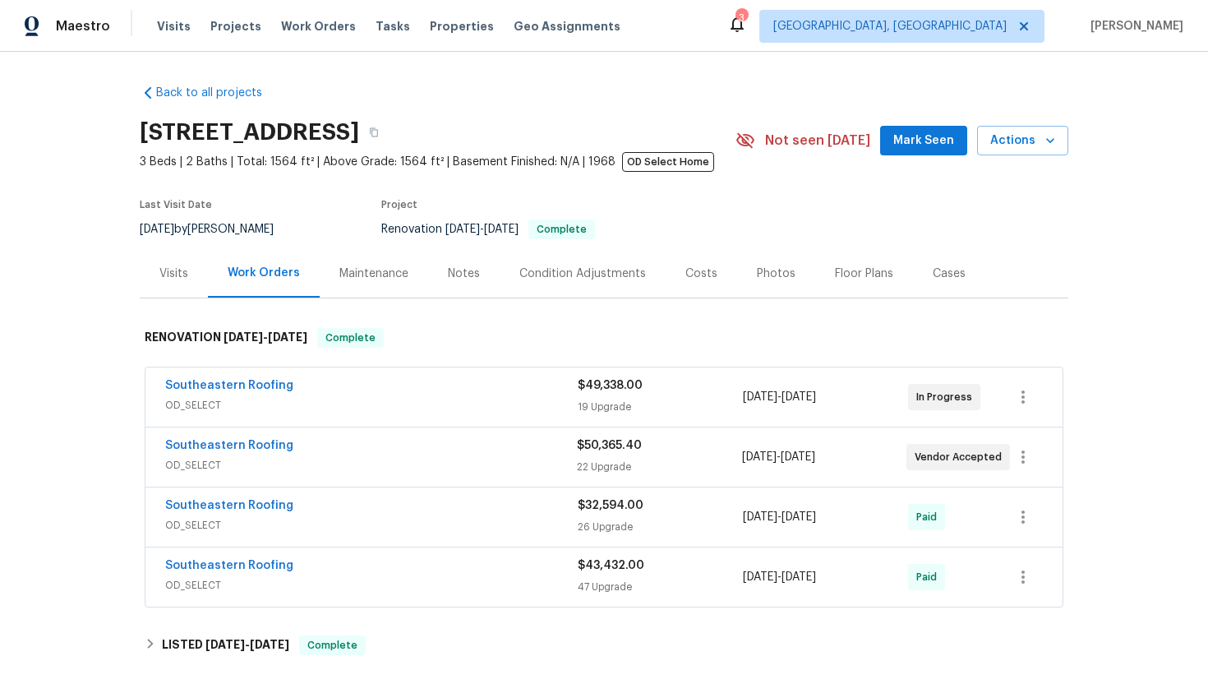
click at [384, 405] on span "OD_SELECT" at bounding box center [371, 405] width 413 height 16
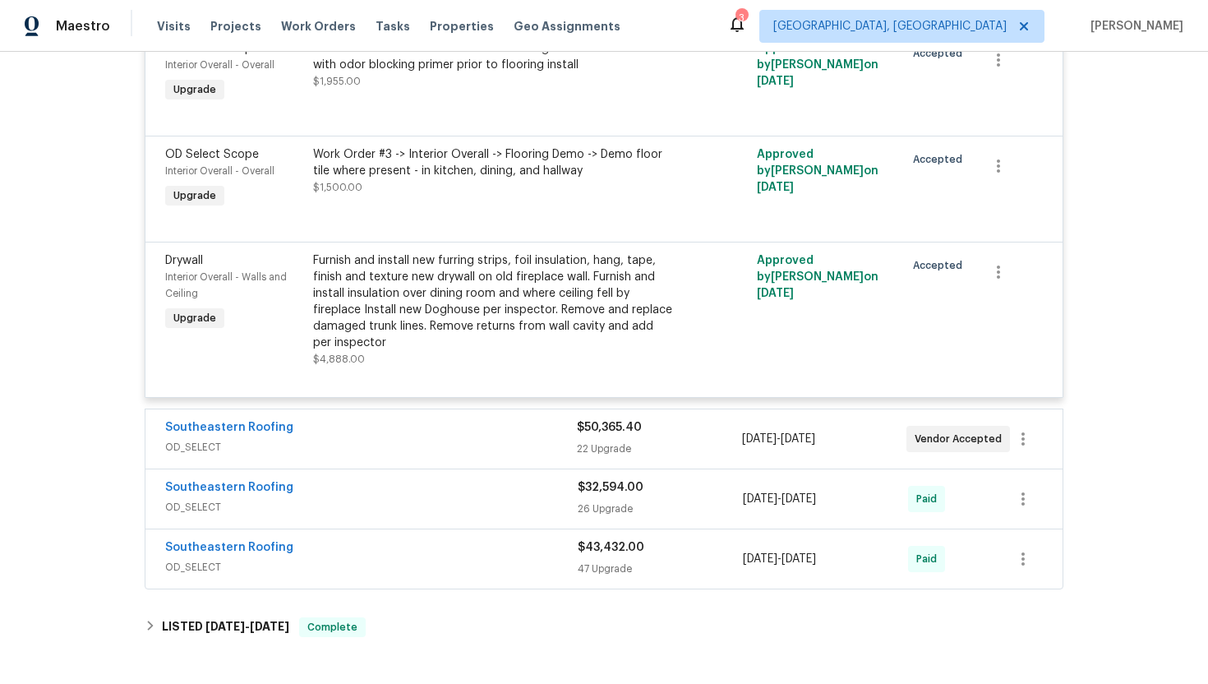
scroll to position [2440, 0]
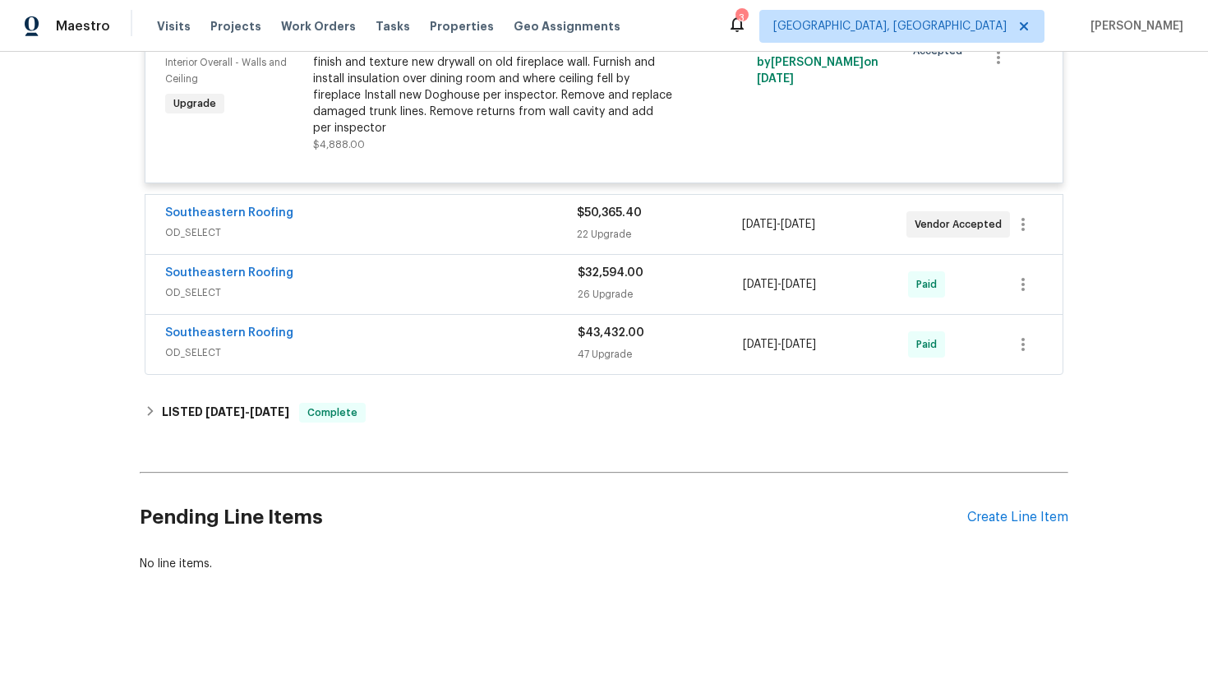
click at [437, 228] on span "OD_SELECT" at bounding box center [371, 232] width 412 height 16
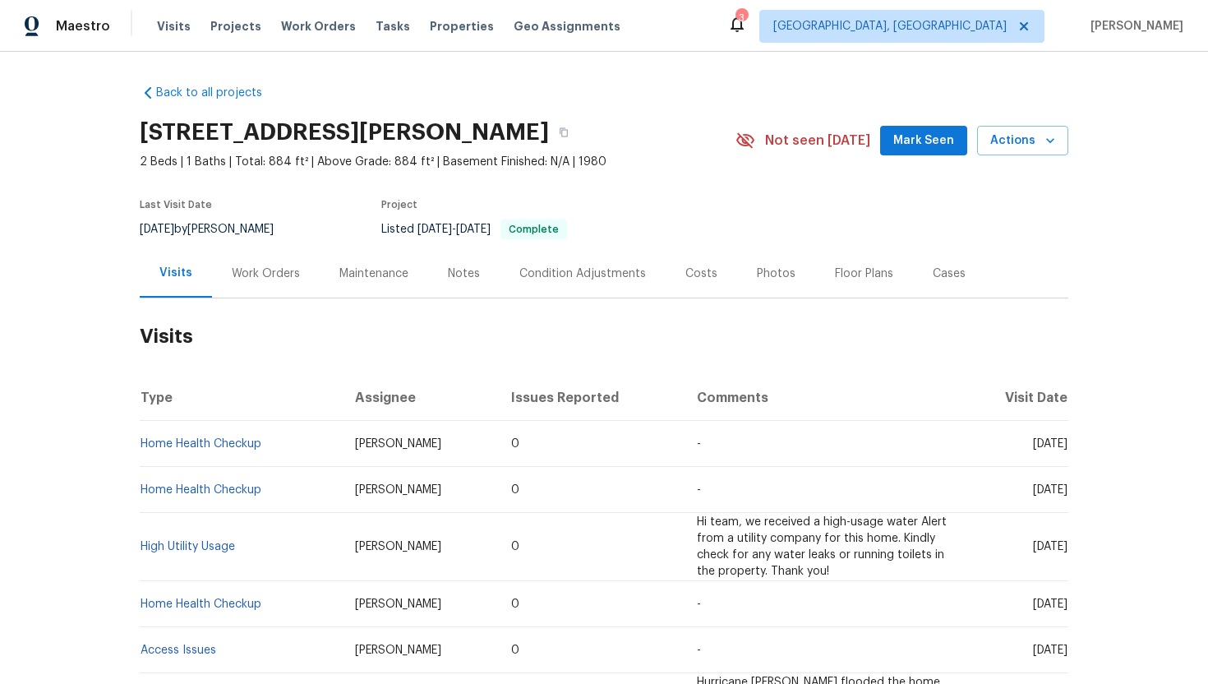
click at [264, 289] on div "Work Orders" at bounding box center [266, 273] width 108 height 48
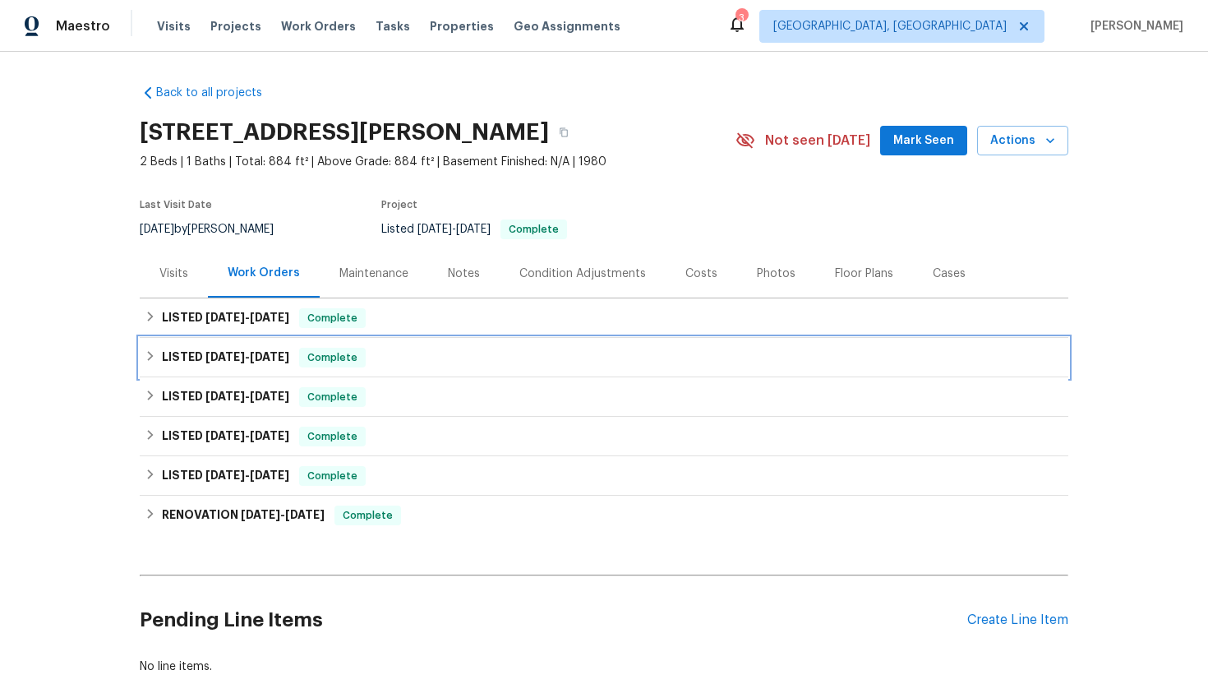
click at [313, 338] on div "LISTED [DATE] - [DATE] Complete" at bounding box center [604, 357] width 929 height 39
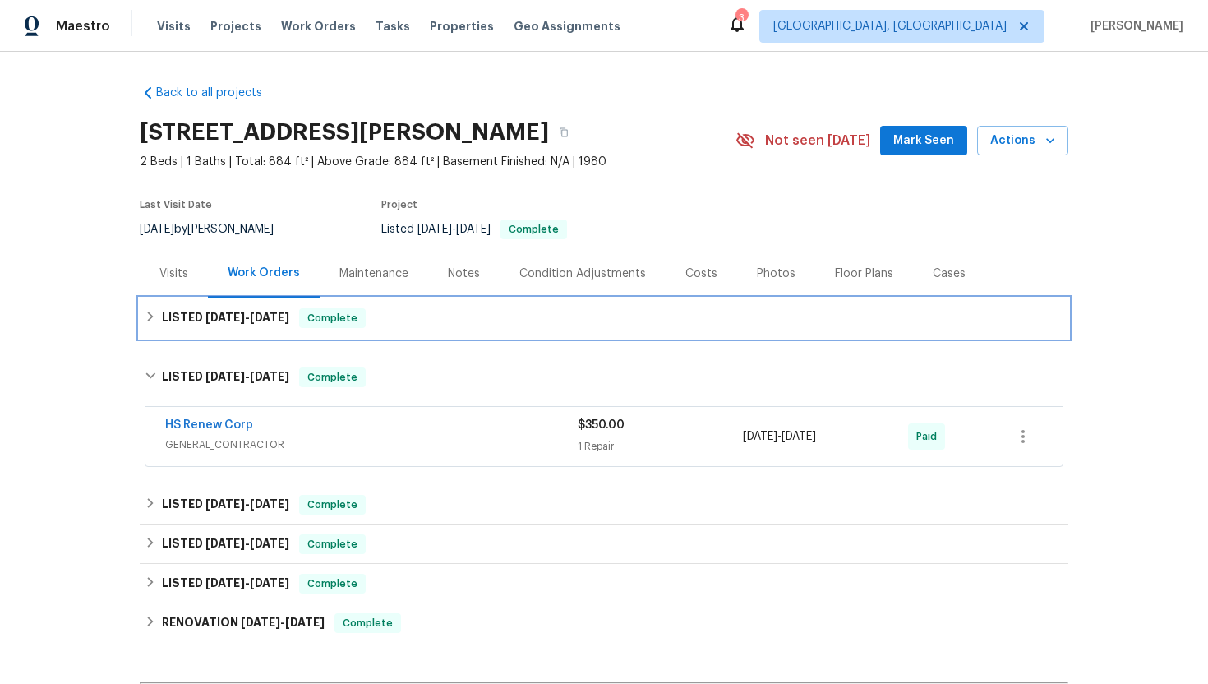
click at [312, 321] on span "Complete" at bounding box center [332, 318] width 63 height 16
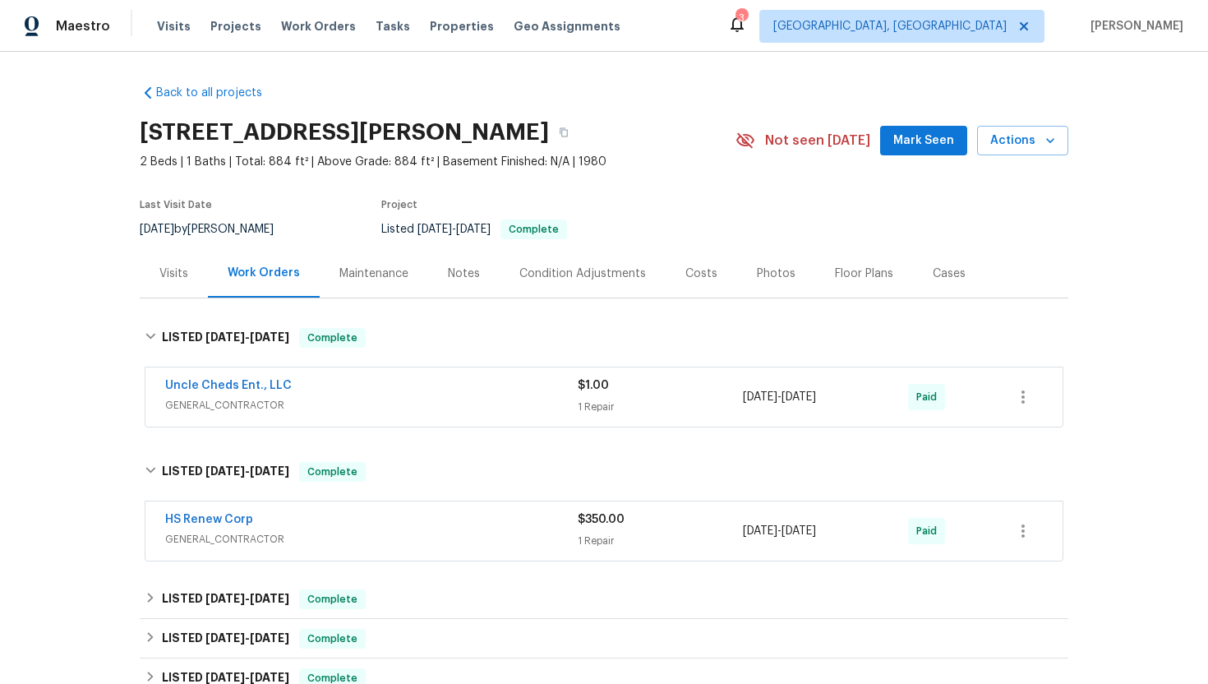
click at [145, 268] on div "Visits" at bounding box center [174, 273] width 68 height 48
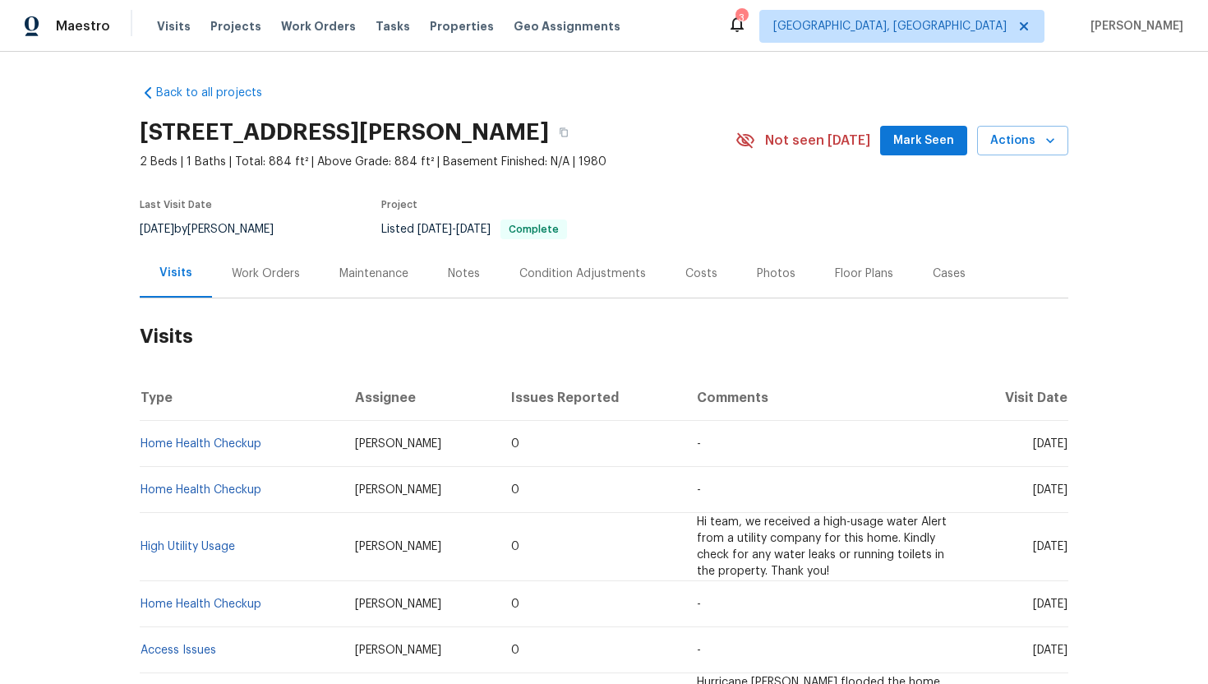
drag, startPoint x: 1003, startPoint y: 443, endPoint x: 1067, endPoint y: 450, distance: 64.5
click at [1067, 450] on td "[DATE]" at bounding box center [1015, 444] width 106 height 46
copy span "[DATE]"
click at [267, 278] on div "Work Orders" at bounding box center [266, 273] width 68 height 16
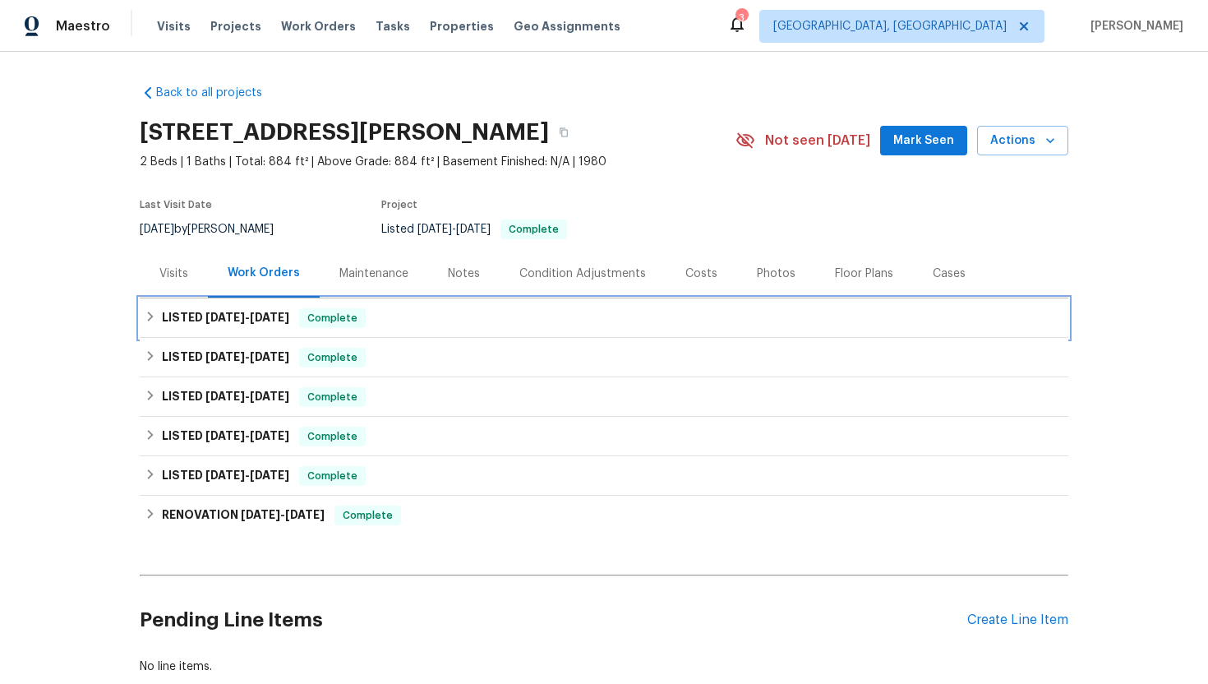
click at [290, 330] on div "LISTED [DATE] - [DATE] Complete" at bounding box center [604, 317] width 929 height 39
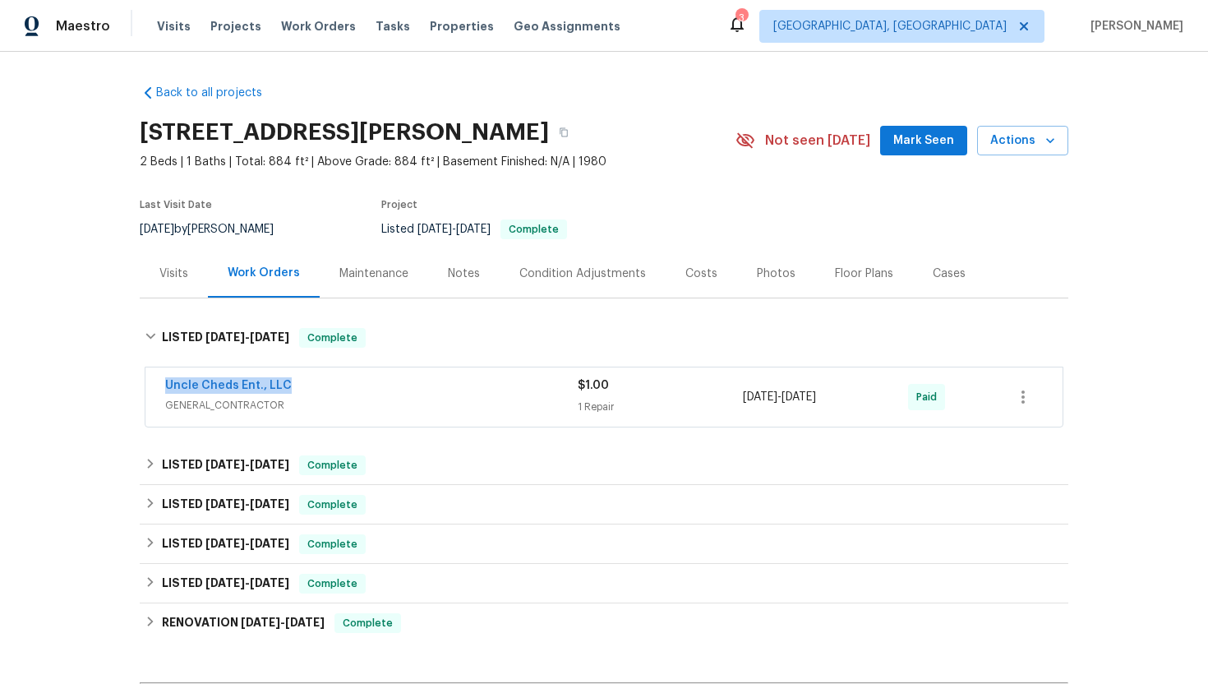
drag, startPoint x: 304, startPoint y: 385, endPoint x: 155, endPoint y: 384, distance: 149.6
click at [155, 384] on div "Uncle Cheds Ent., LLC GENERAL_CONTRACTOR $1.00 1 Repair [DATE] - [DATE] Paid" at bounding box center [603, 396] width 917 height 59
copy link "Uncle Cheds Ent., LLC"
drag, startPoint x: 868, startPoint y: 406, endPoint x: 694, endPoint y: 407, distance: 173.4
click at [694, 407] on div "Uncle Cheds Ent., LLC GENERAL_CONTRACTOR $1.00 1 Repair [DATE] - [DATE] Paid" at bounding box center [584, 396] width 838 height 39
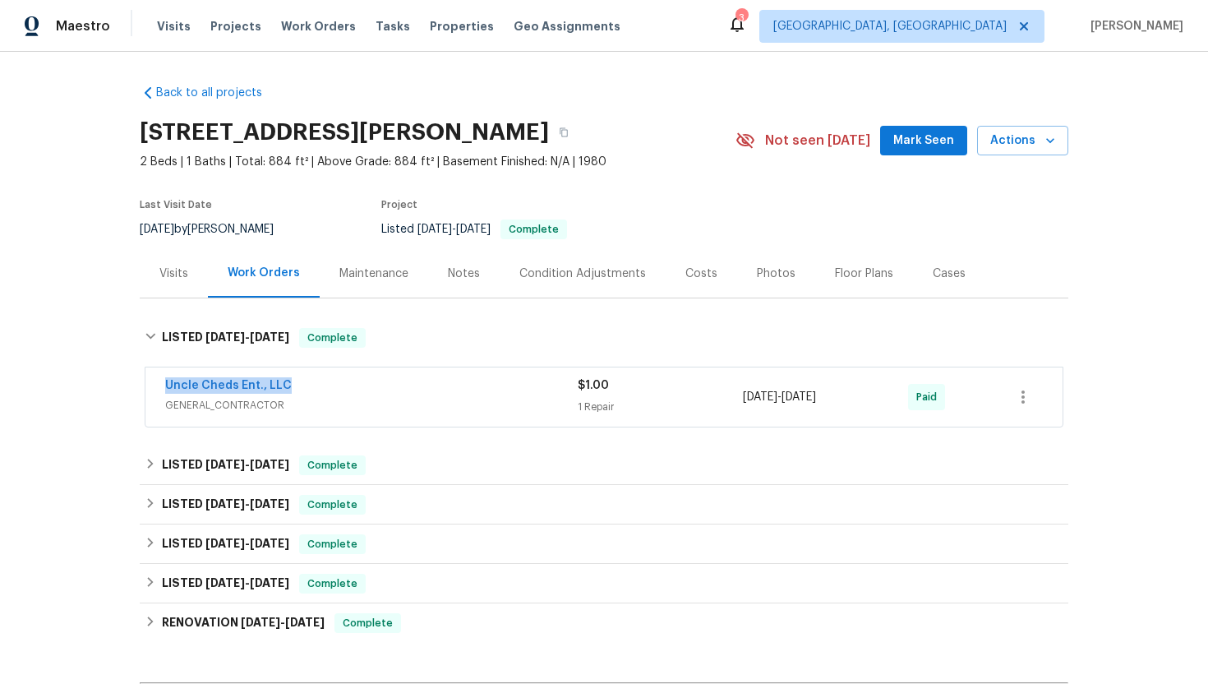
copy div "[DATE] - [DATE]"
